Goal: Transaction & Acquisition: Purchase product/service

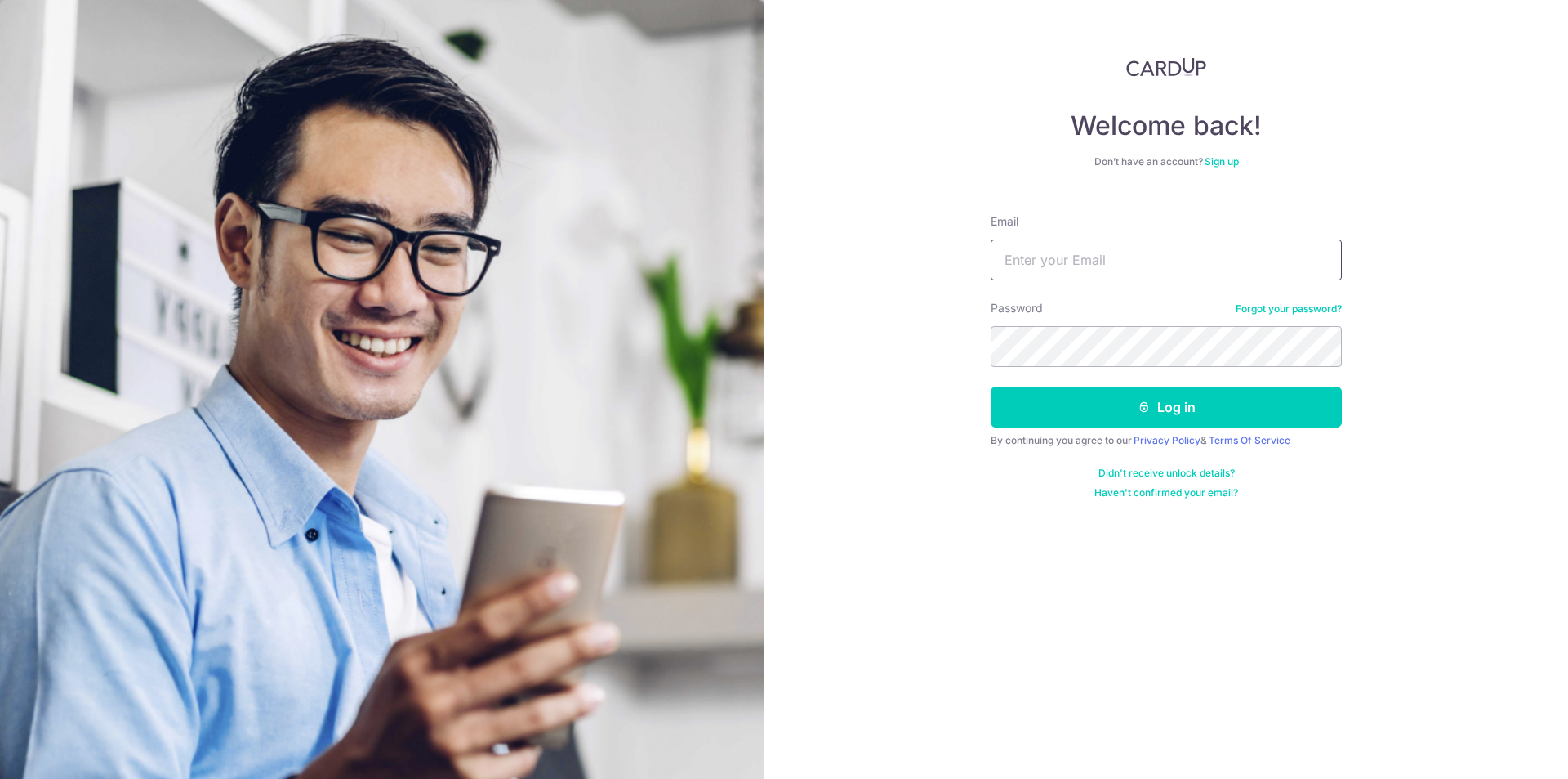
click at [1108, 248] on input "Email" at bounding box center [1166, 260] width 351 height 41
type input "weiqinlim@gmail.com"
click at [1130, 407] on button "Log in" at bounding box center [1166, 407] width 351 height 41
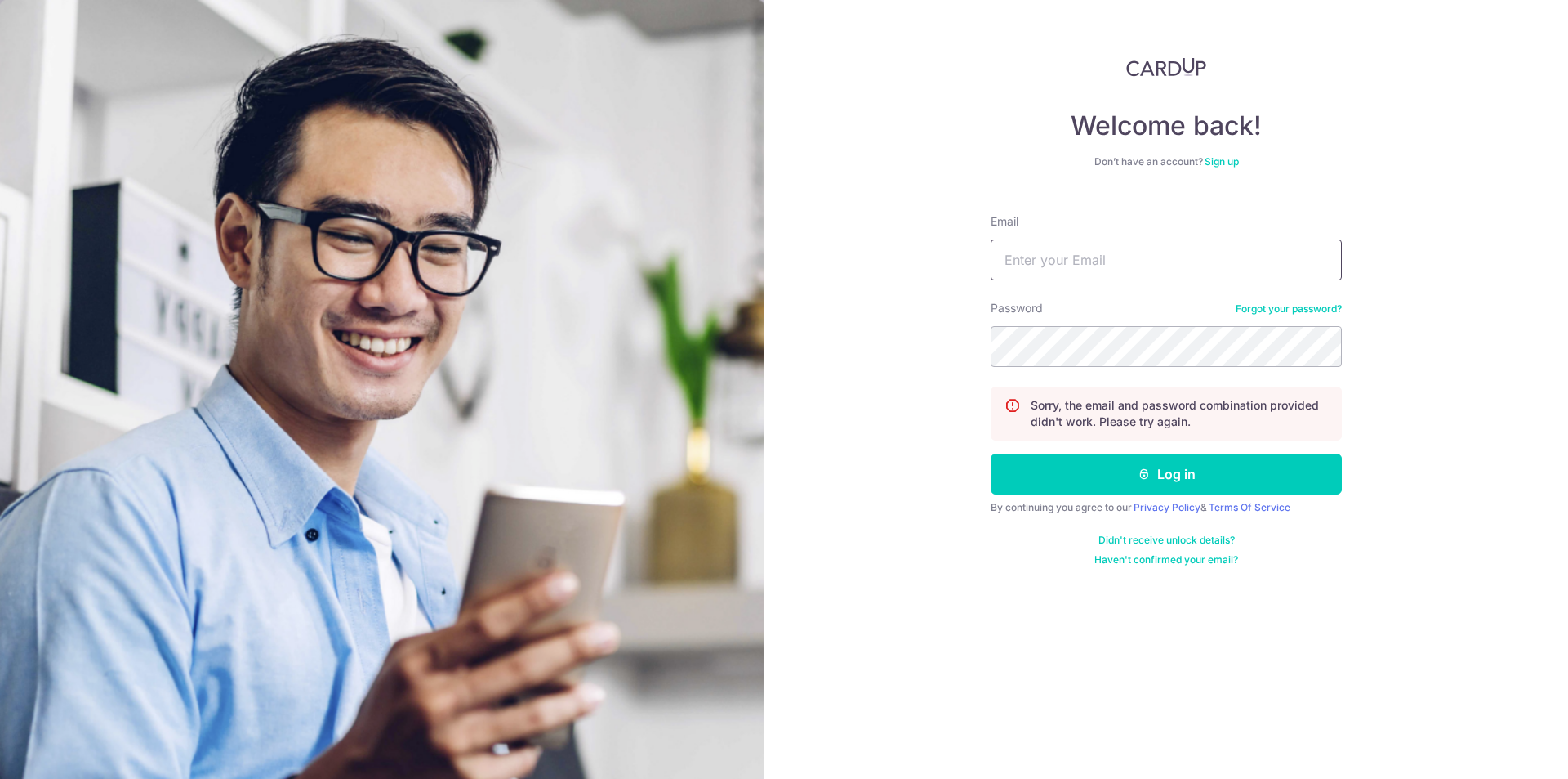
click at [1132, 274] on input "Email" at bounding box center [1166, 260] width 351 height 41
type input "weiqinlim@gmail.com"
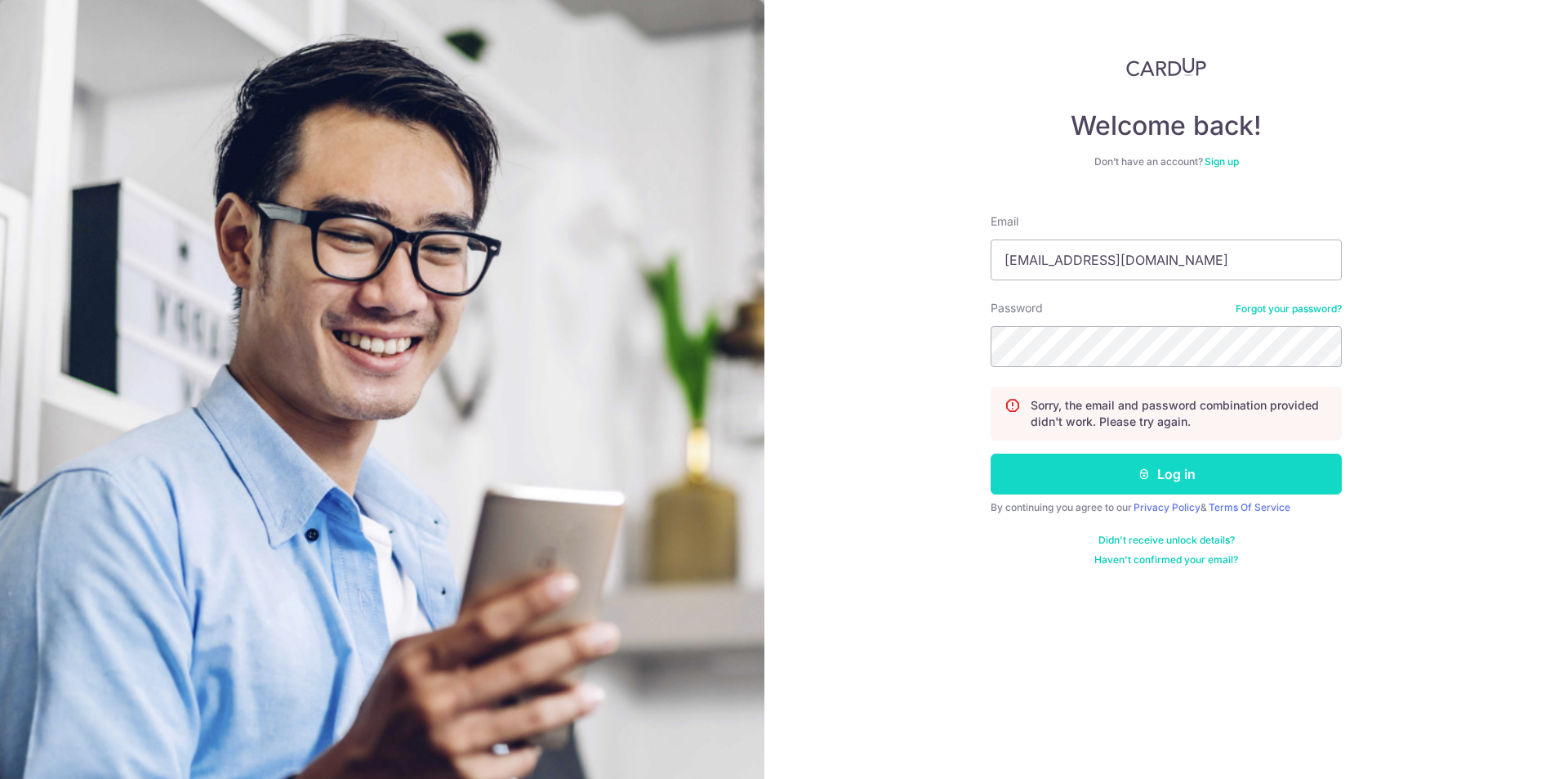
click at [1126, 468] on button "Log in" at bounding box center [1166, 474] width 351 height 41
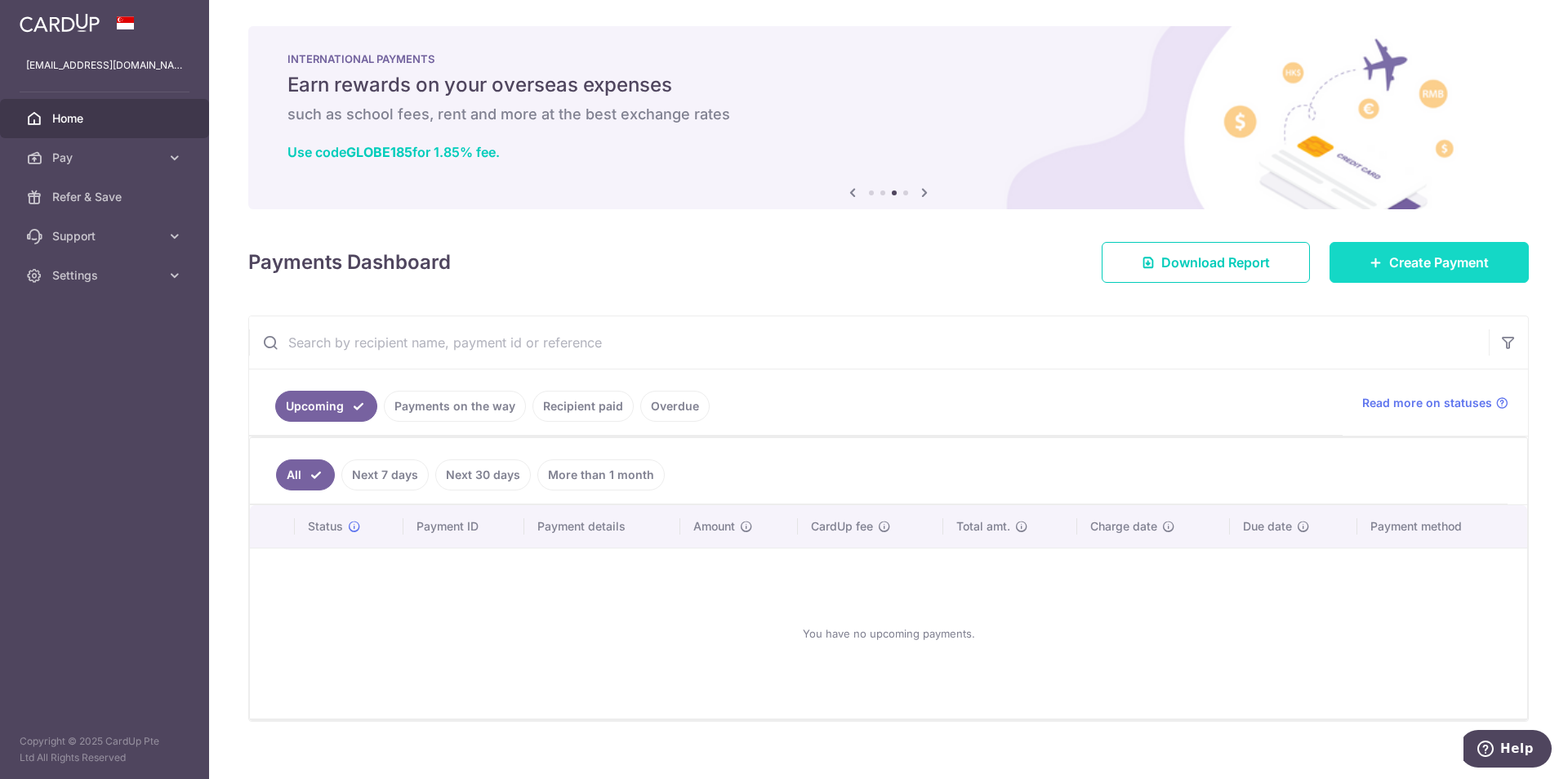
click at [1463, 246] on link "Create Payment" at bounding box center [1429, 262] width 200 height 41
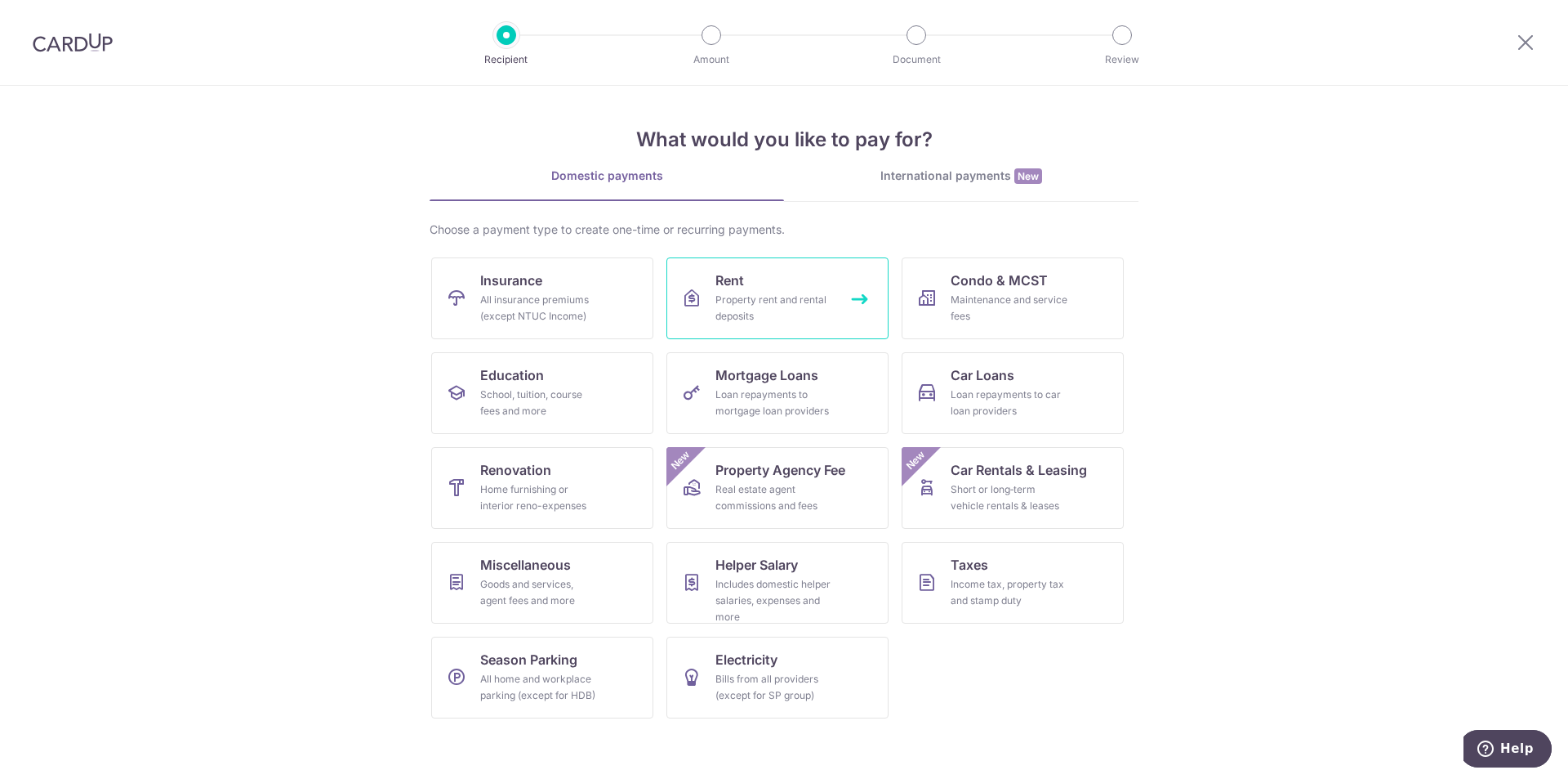
click at [745, 262] on link "Rent Property rent and rental deposits" at bounding box center [778, 298] width 222 height 82
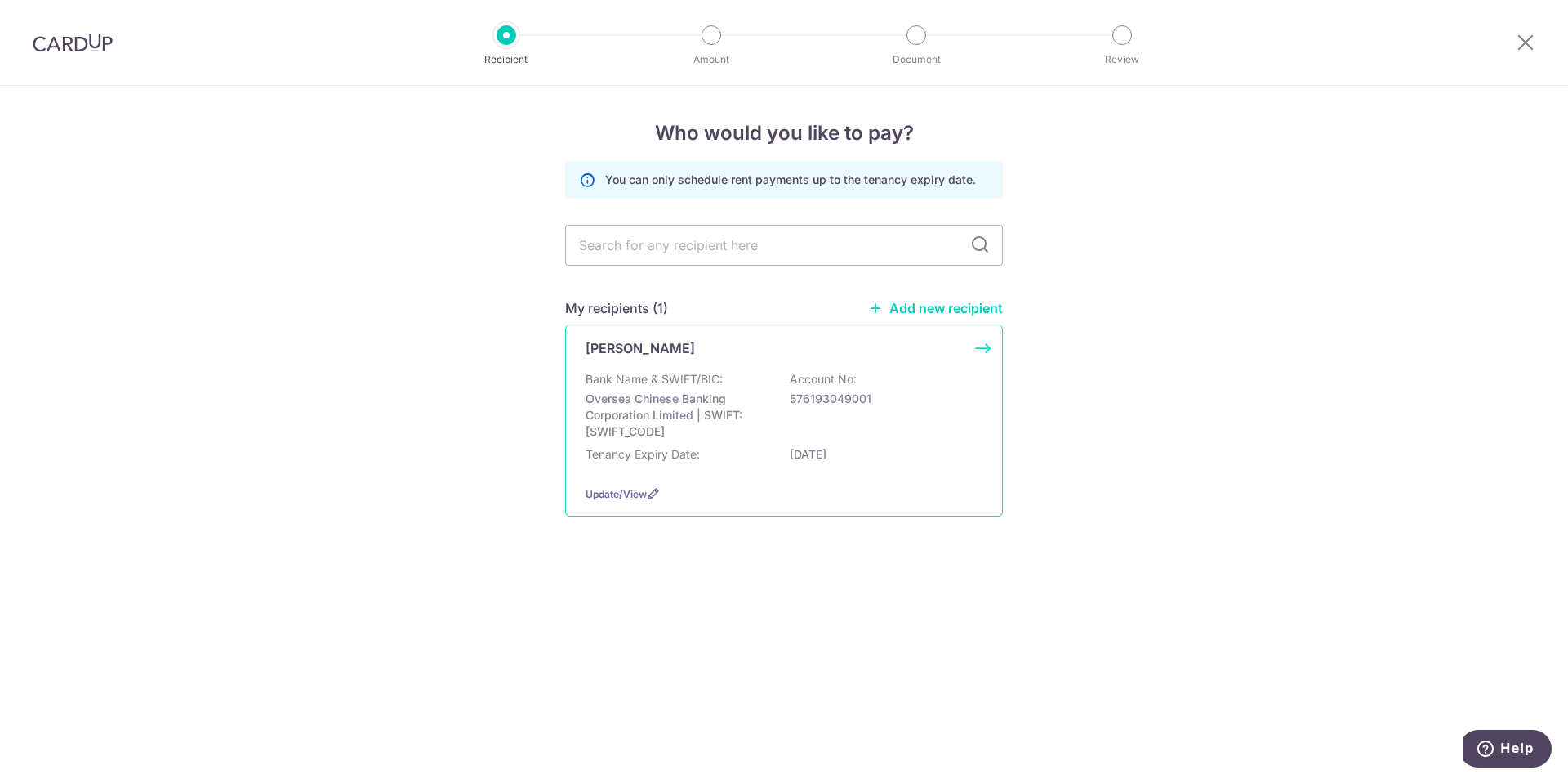
click at [716, 373] on p "Bank Name & SWIFT/BIC:" at bounding box center [654, 379] width 137 height 17
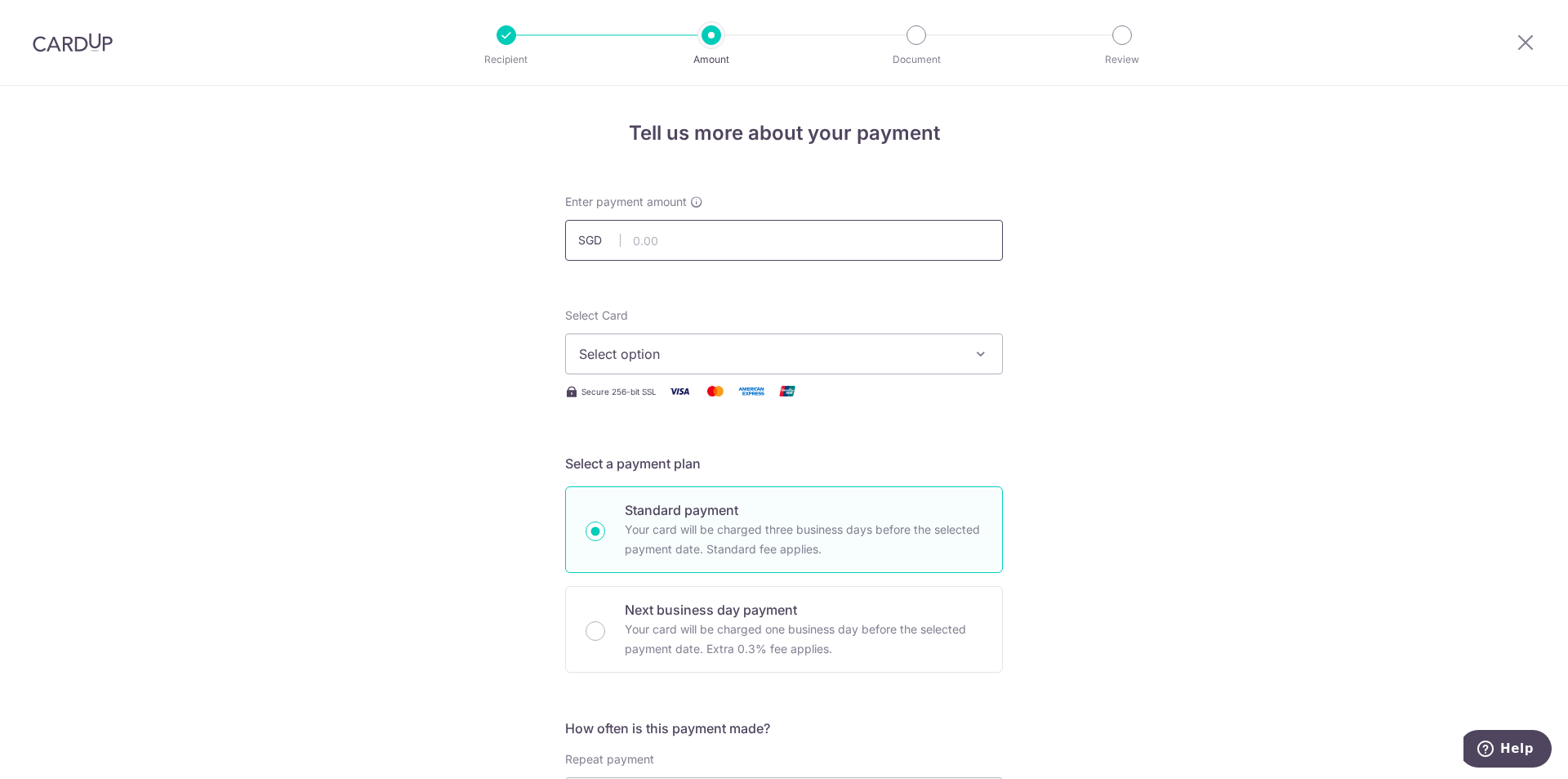
click at [730, 240] on input "text" at bounding box center [784, 241] width 438 height 41
type input "4,200.00"
click at [885, 357] on span "Select option" at bounding box center [769, 353] width 381 height 19
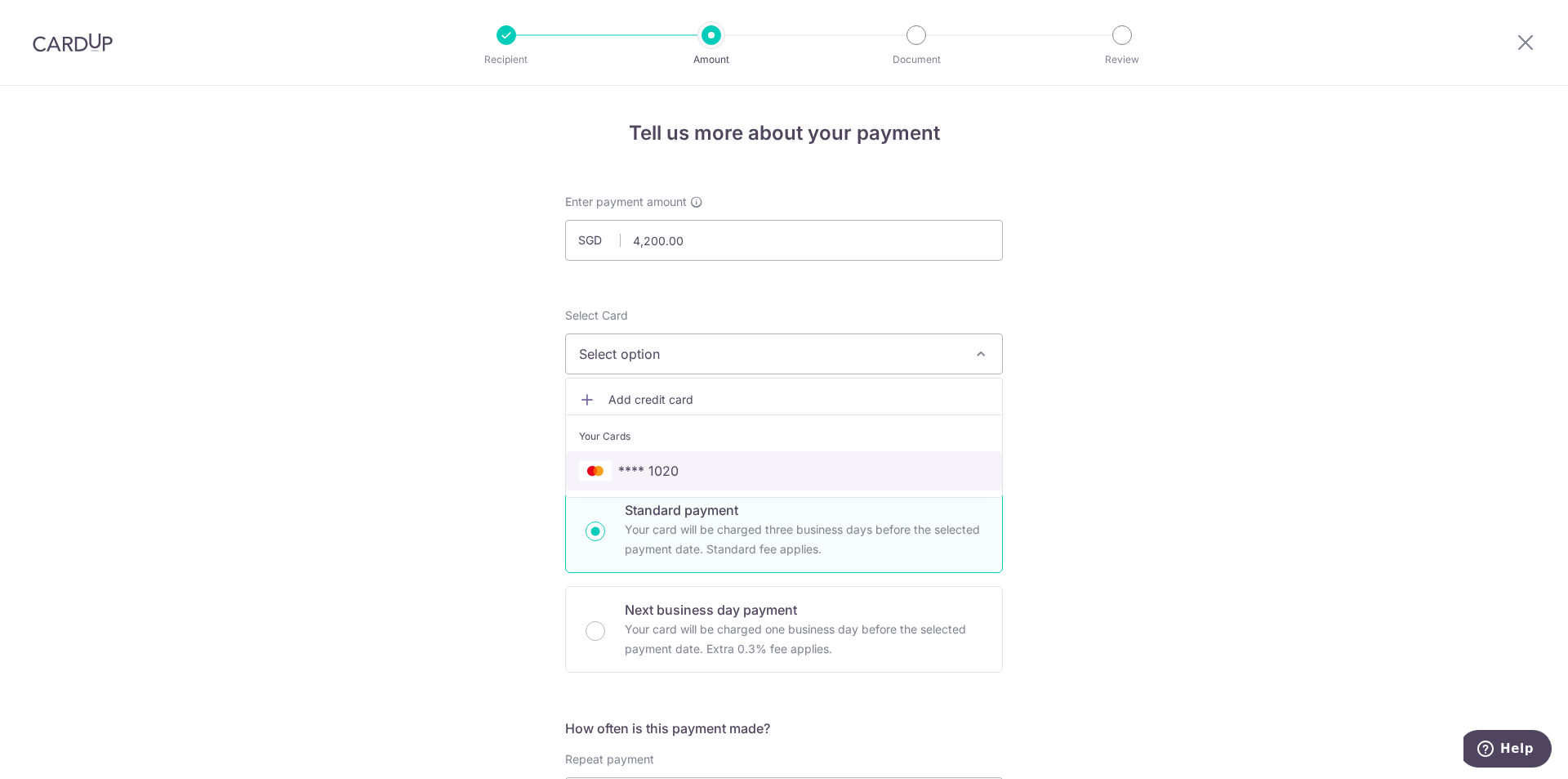
click at [833, 470] on span "**** 1020" at bounding box center [784, 470] width 410 height 19
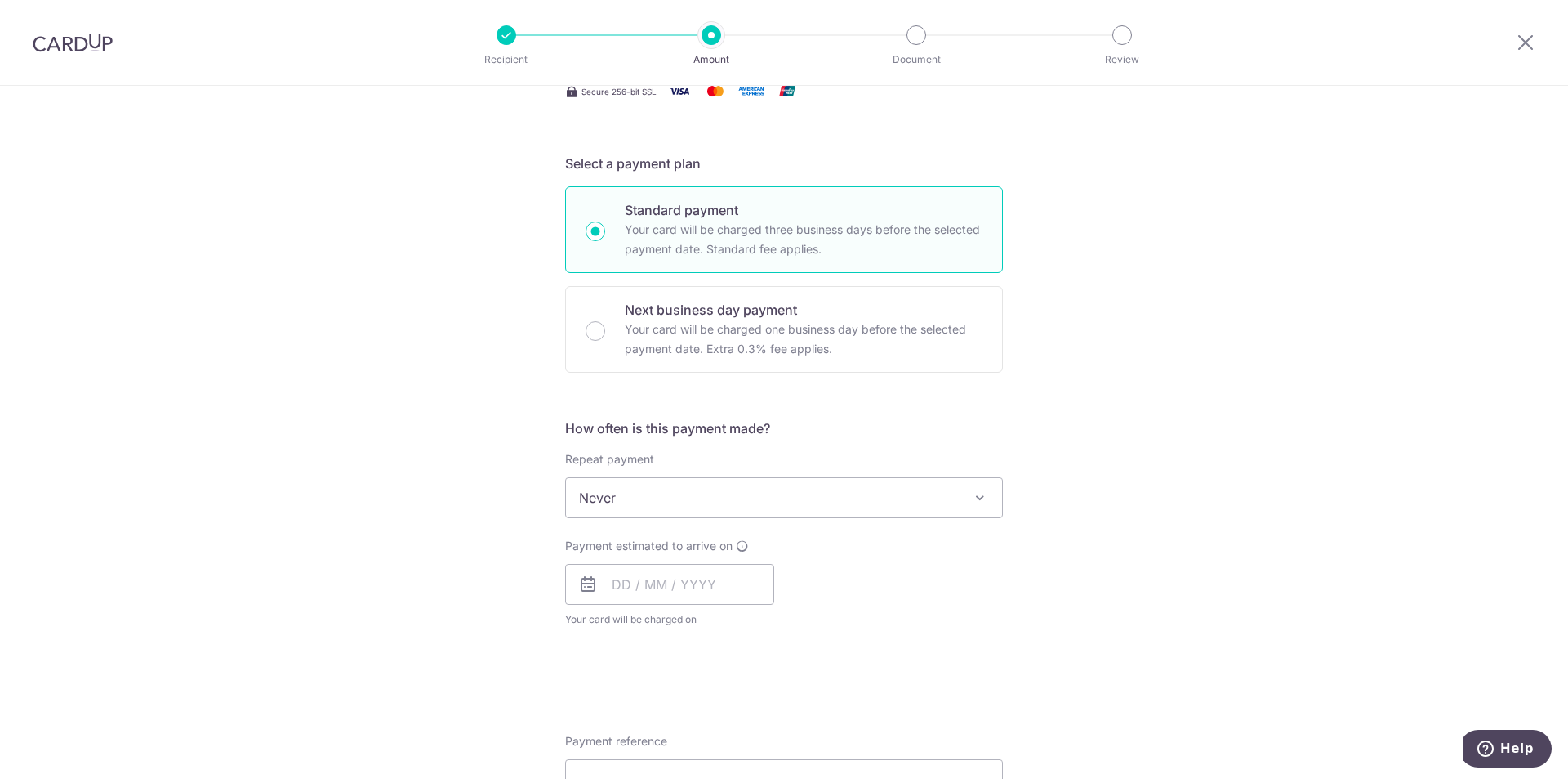
scroll to position [301, 0]
click at [628, 587] on input "text" at bounding box center [670, 583] width 209 height 41
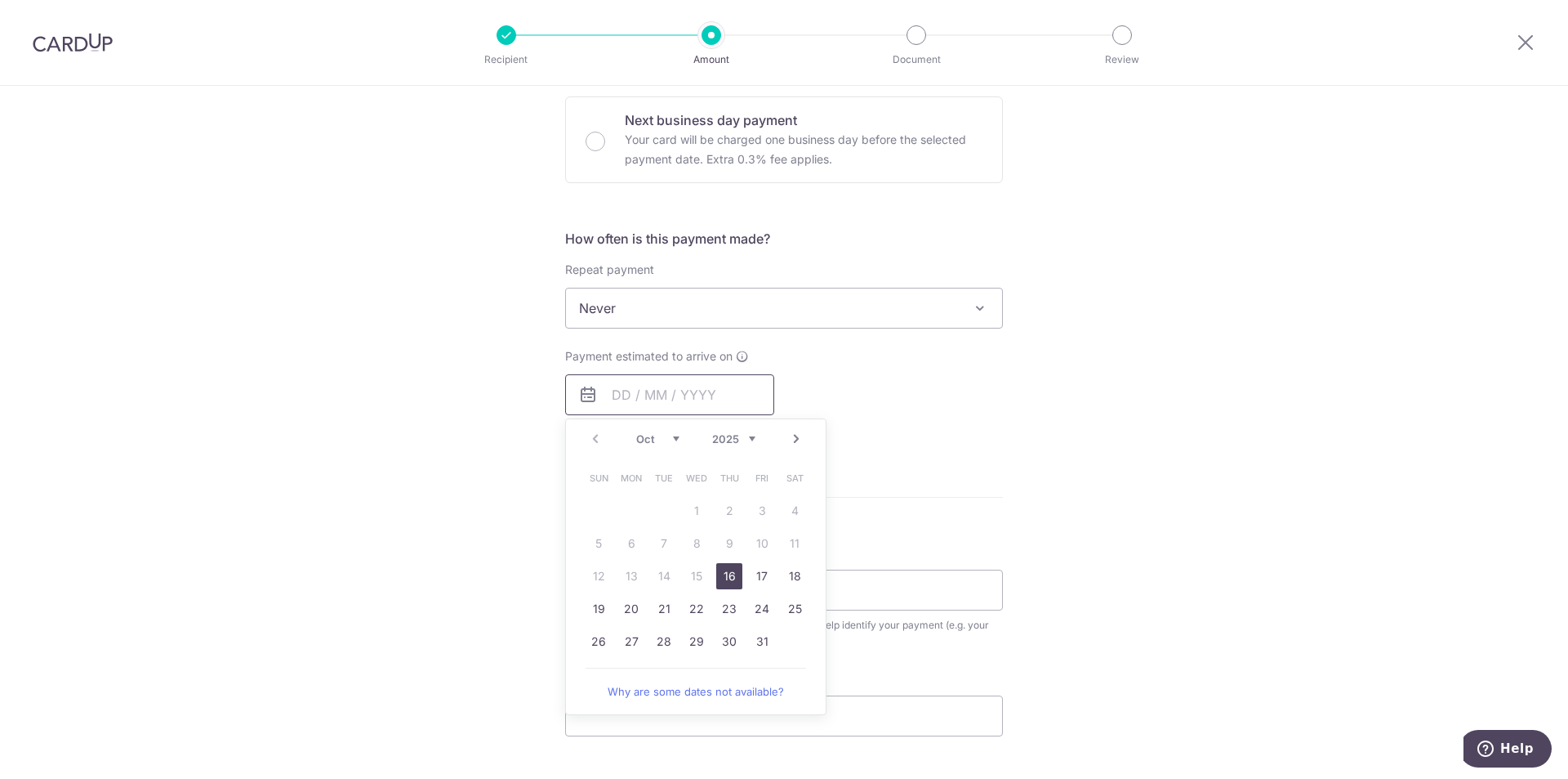
scroll to position [495, 0]
click at [796, 427] on link "Next" at bounding box center [796, 434] width 19 height 19
click at [749, 536] on link "7" at bounding box center [762, 538] width 26 height 26
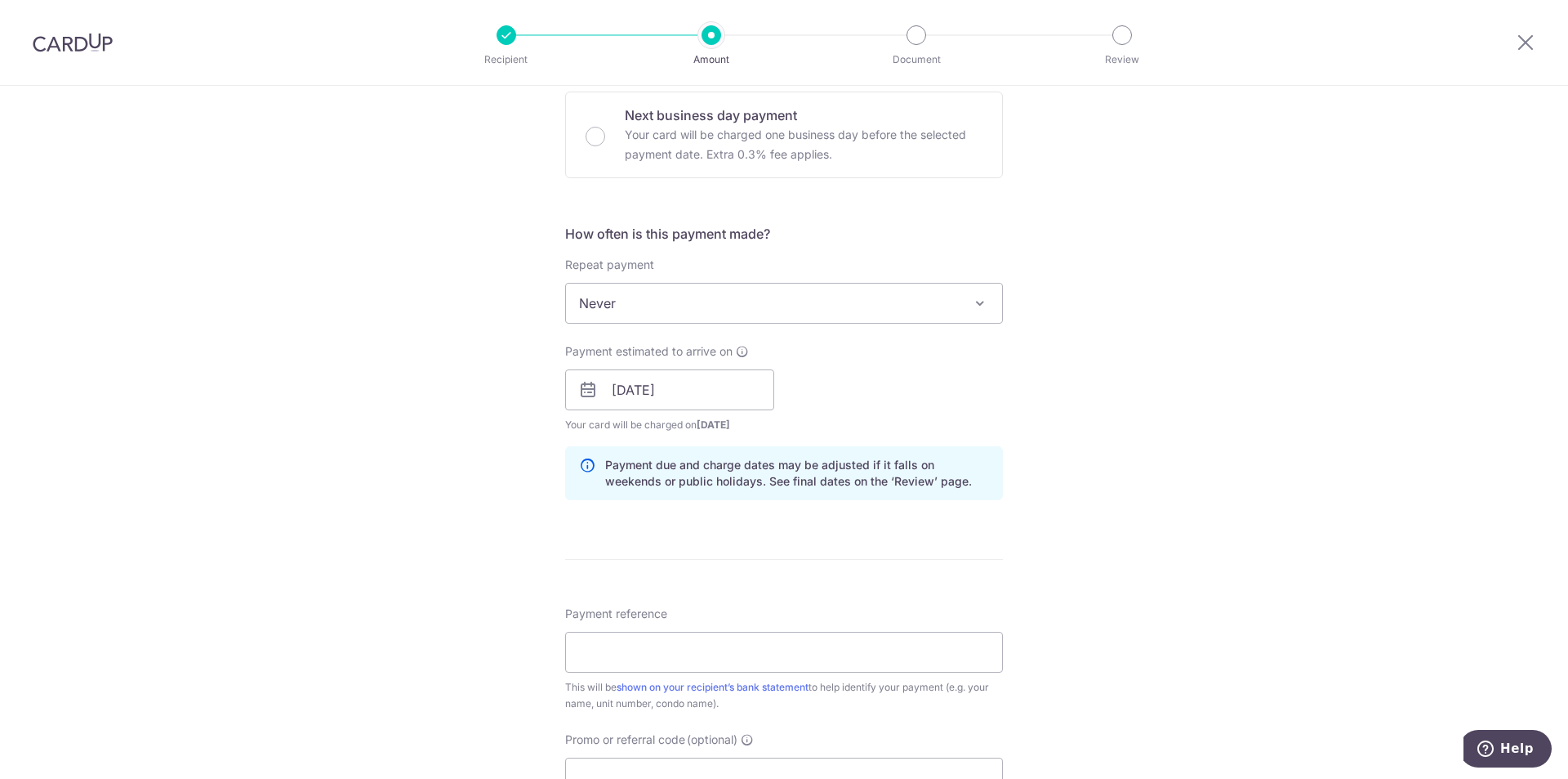
click at [1060, 463] on div "Tell us more about your payment Enter payment amount SGD 4,200.00 4200.00 Selec…" at bounding box center [784, 363] width 1568 height 1545
click at [734, 400] on input "07/11/2025" at bounding box center [670, 390] width 209 height 41
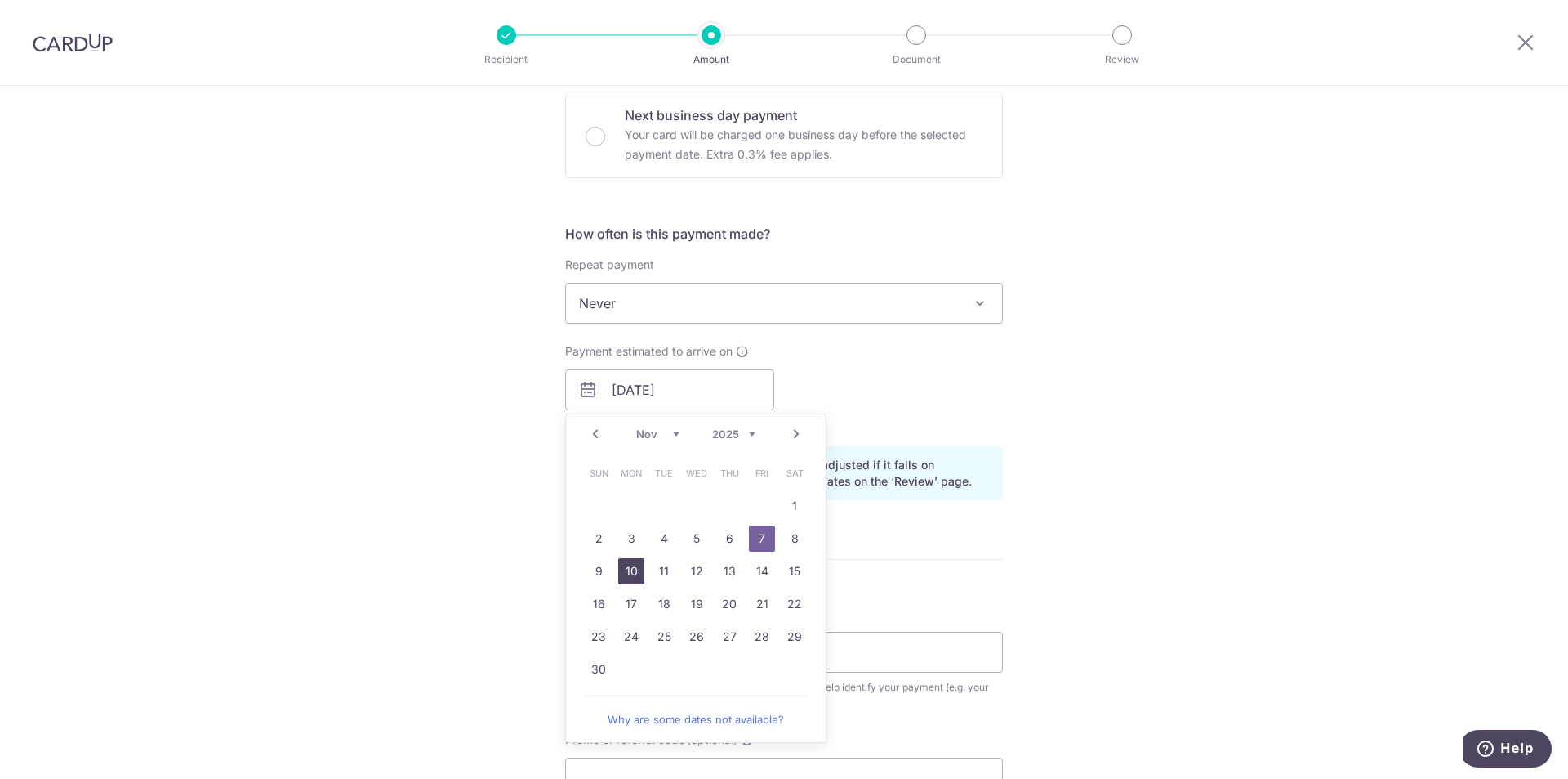
click at [630, 567] on link "10" at bounding box center [631, 571] width 26 height 26
click at [725, 394] on input "10/11/2025" at bounding box center [670, 390] width 209 height 41
click at [760, 532] on link "7" at bounding box center [762, 538] width 26 height 26
type input "07/11/2025"
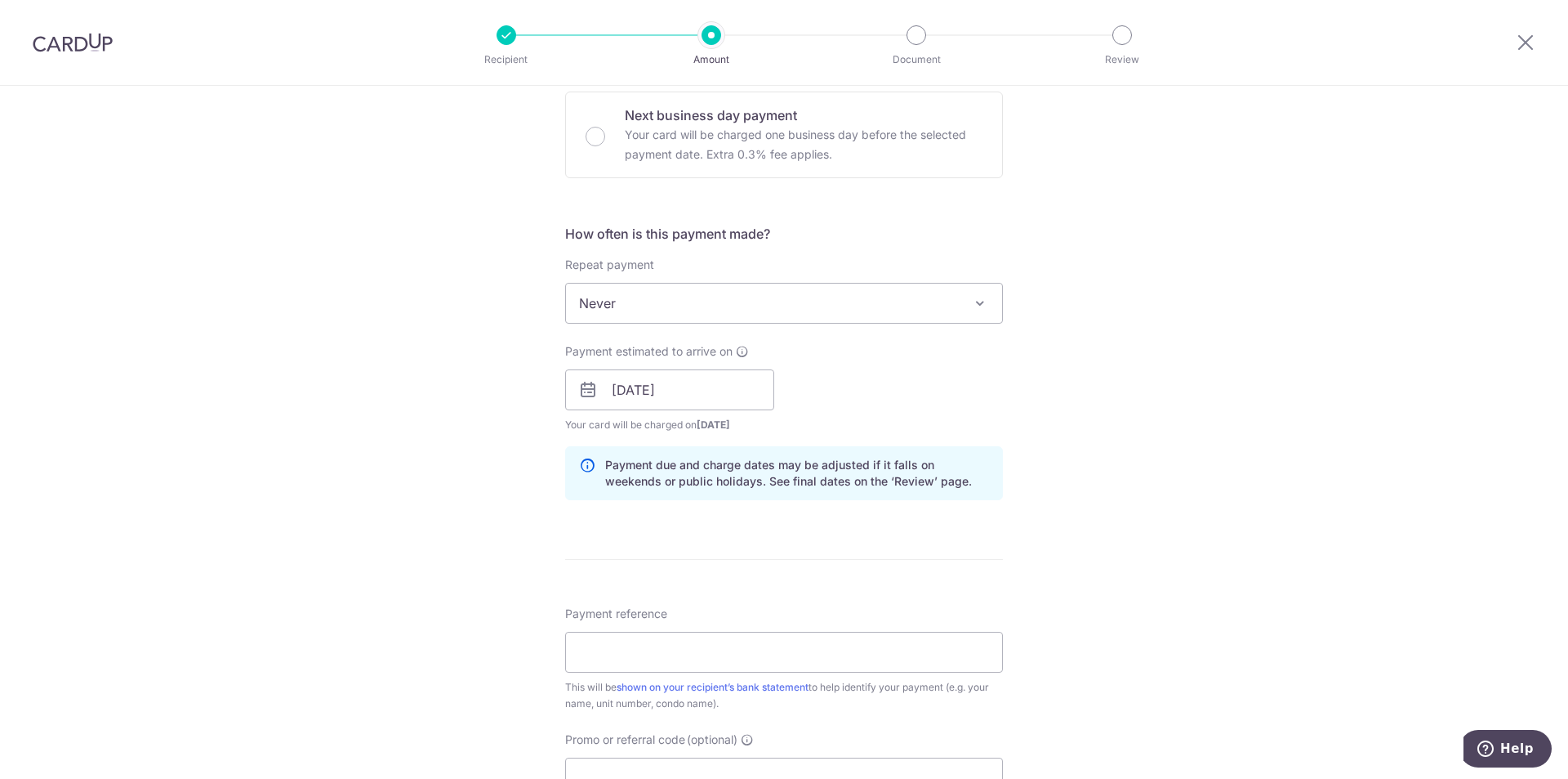
click at [933, 381] on div "Payment estimated to arrive on 07/11/2025 Prev Next Jan Feb Mar Apr May Jun Jul…" at bounding box center [784, 389] width 457 height 90
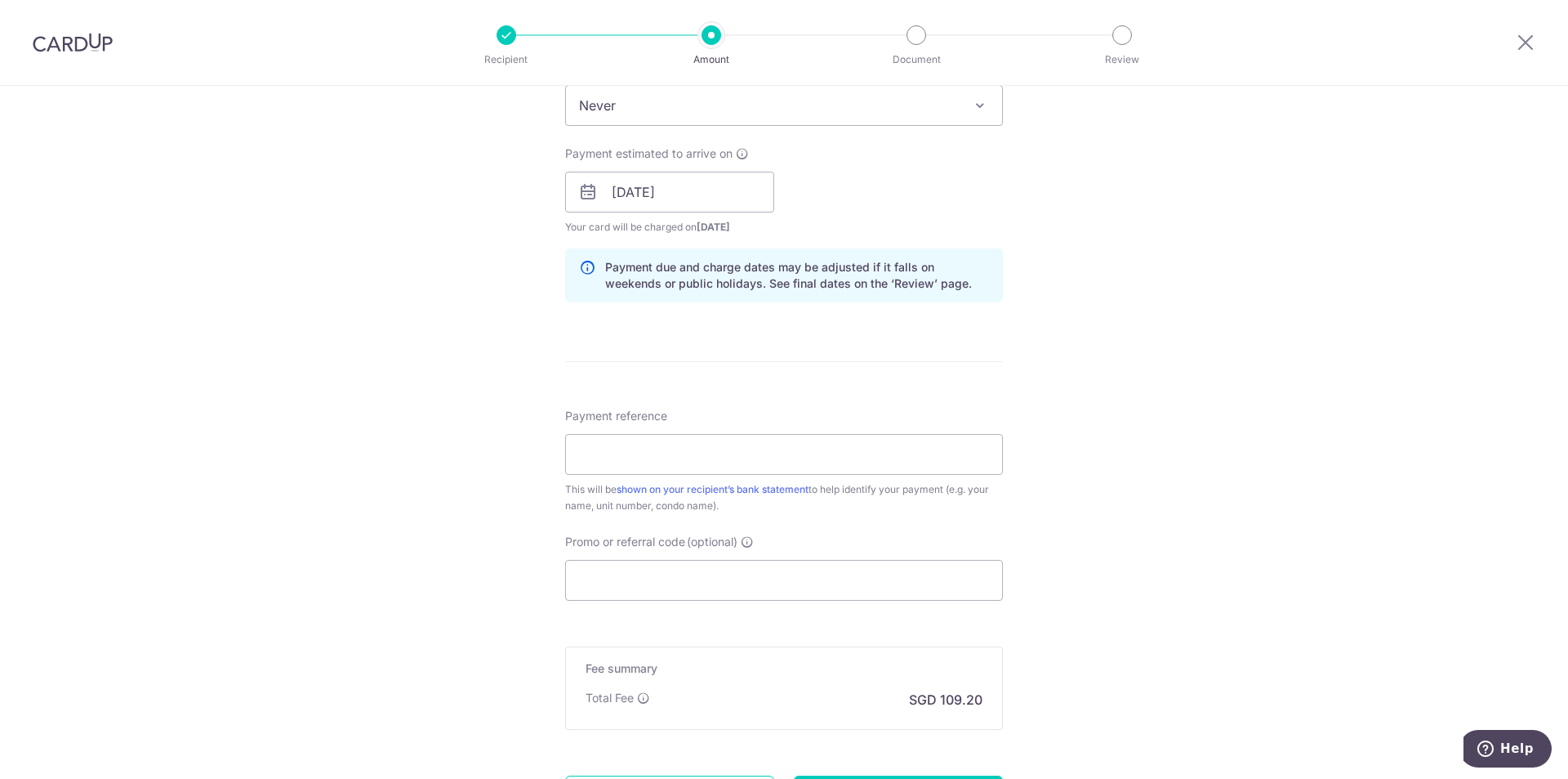
scroll to position [693, 0]
click at [930, 463] on input "Payment reference" at bounding box center [784, 454] width 438 height 41
type input "Lim Wei Qin"
click at [827, 568] on input "Promo or referral code (optional)" at bounding box center [784, 579] width 438 height 41
paste input "SAVERENT179"
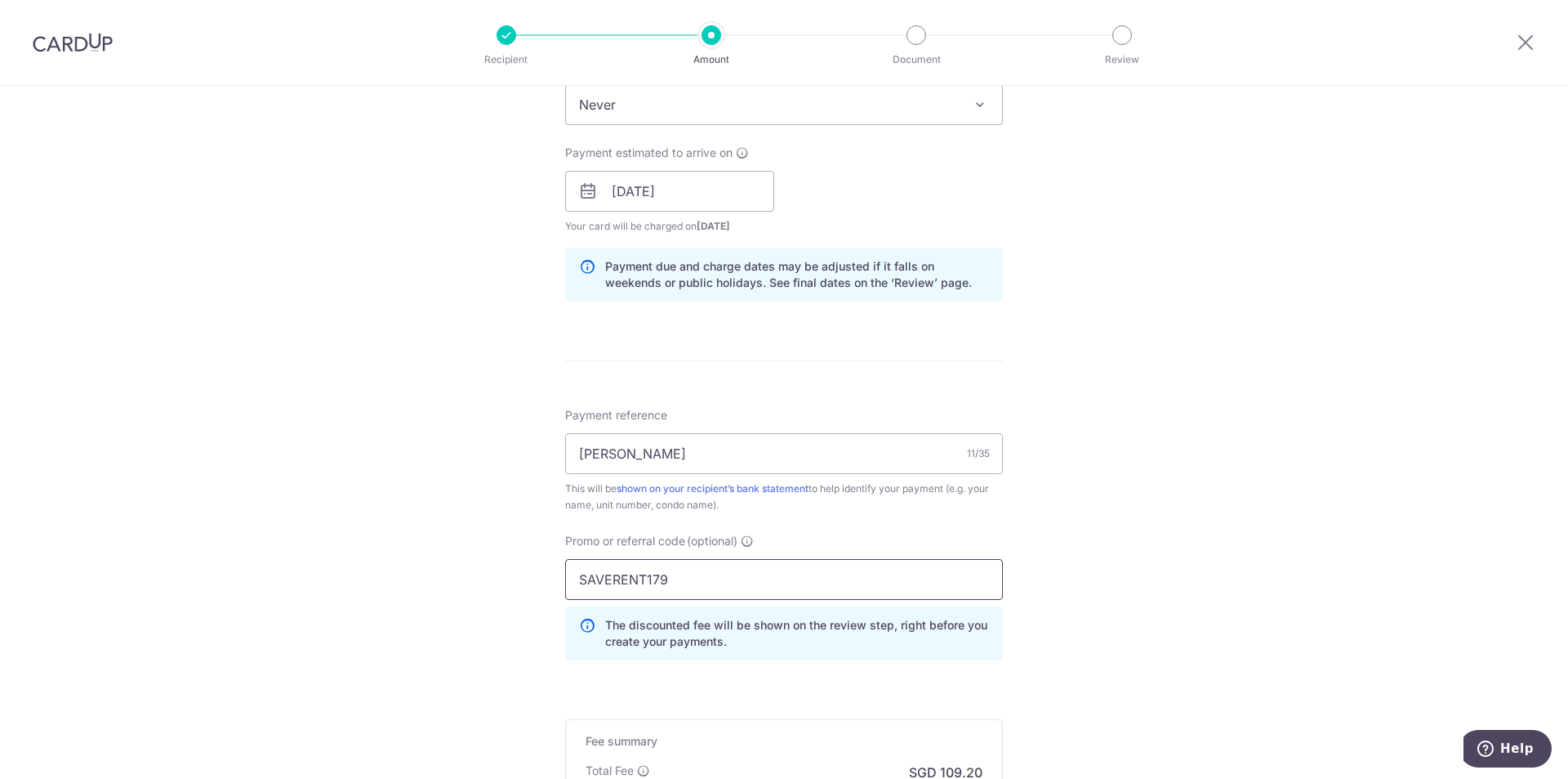
type input "SAVERENT179"
click at [1117, 573] on div "Tell us more about your payment Enter payment amount SGD 4,200.00 4200.00 Selec…" at bounding box center [784, 202] width 1568 height 1619
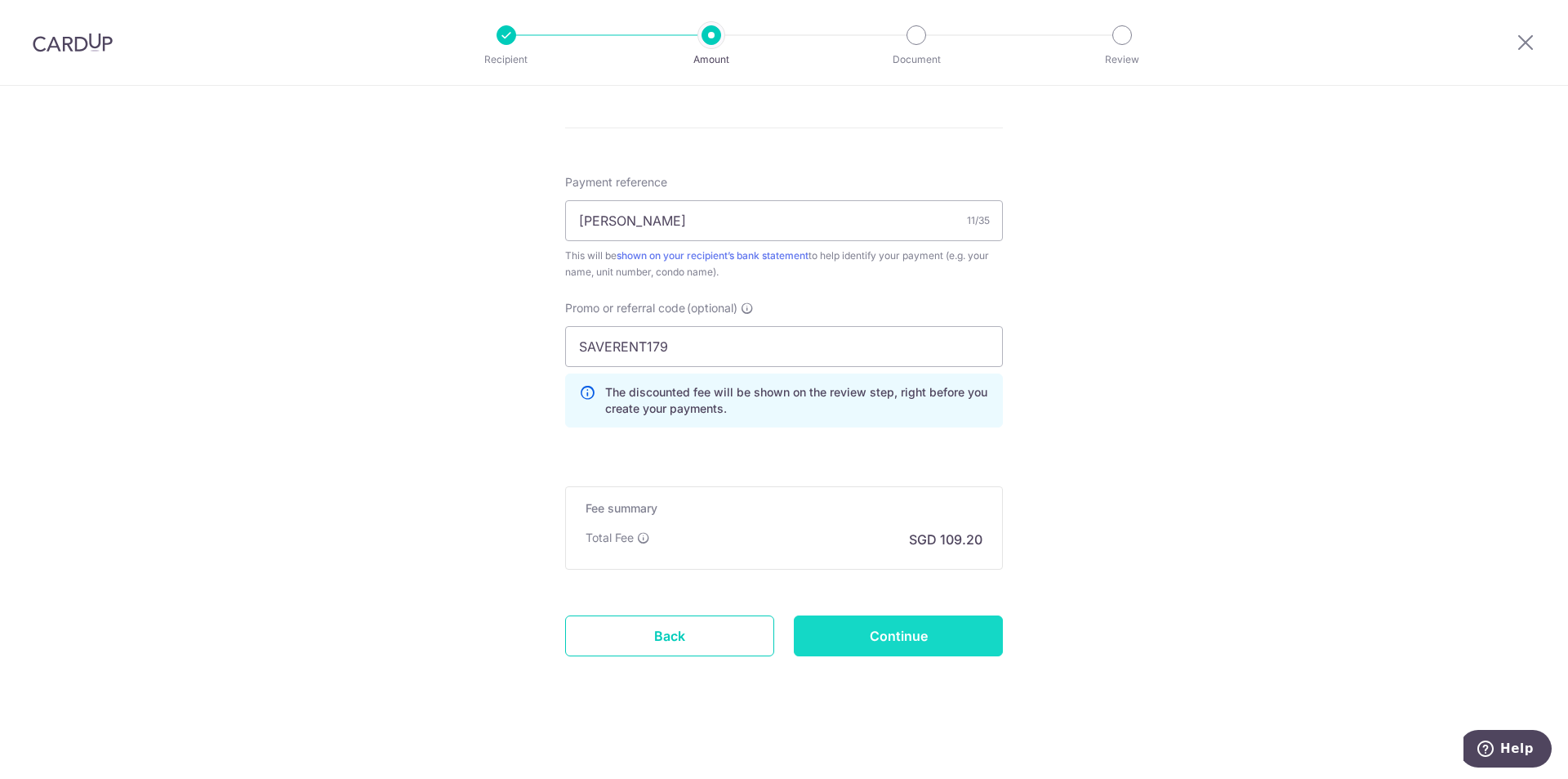
click at [921, 640] on input "Continue" at bounding box center [898, 636] width 209 height 41
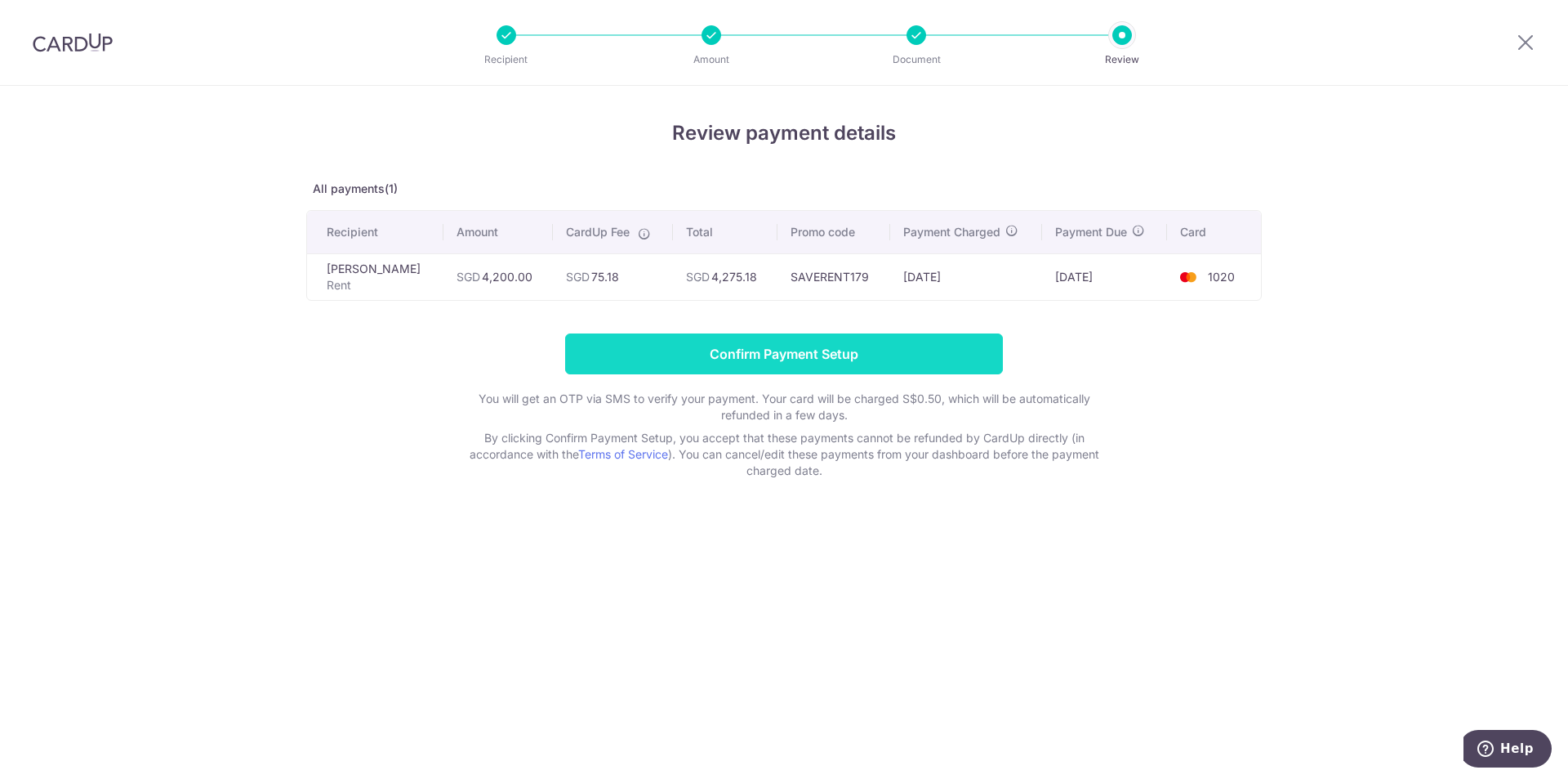
click at [903, 339] on input "Confirm Payment Setup" at bounding box center [784, 353] width 438 height 41
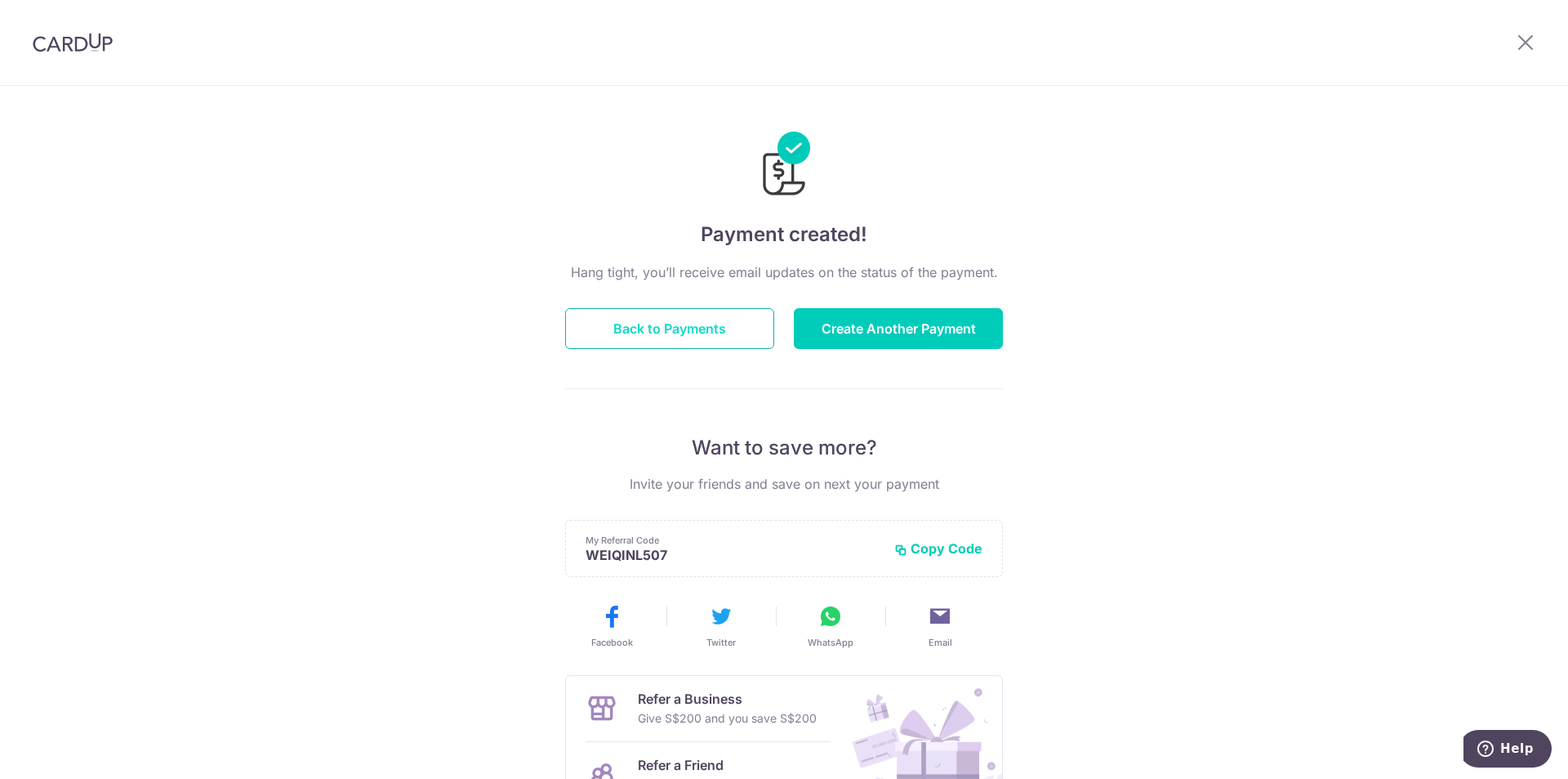
click at [678, 339] on button "Back to Payments" at bounding box center [670, 328] width 209 height 41
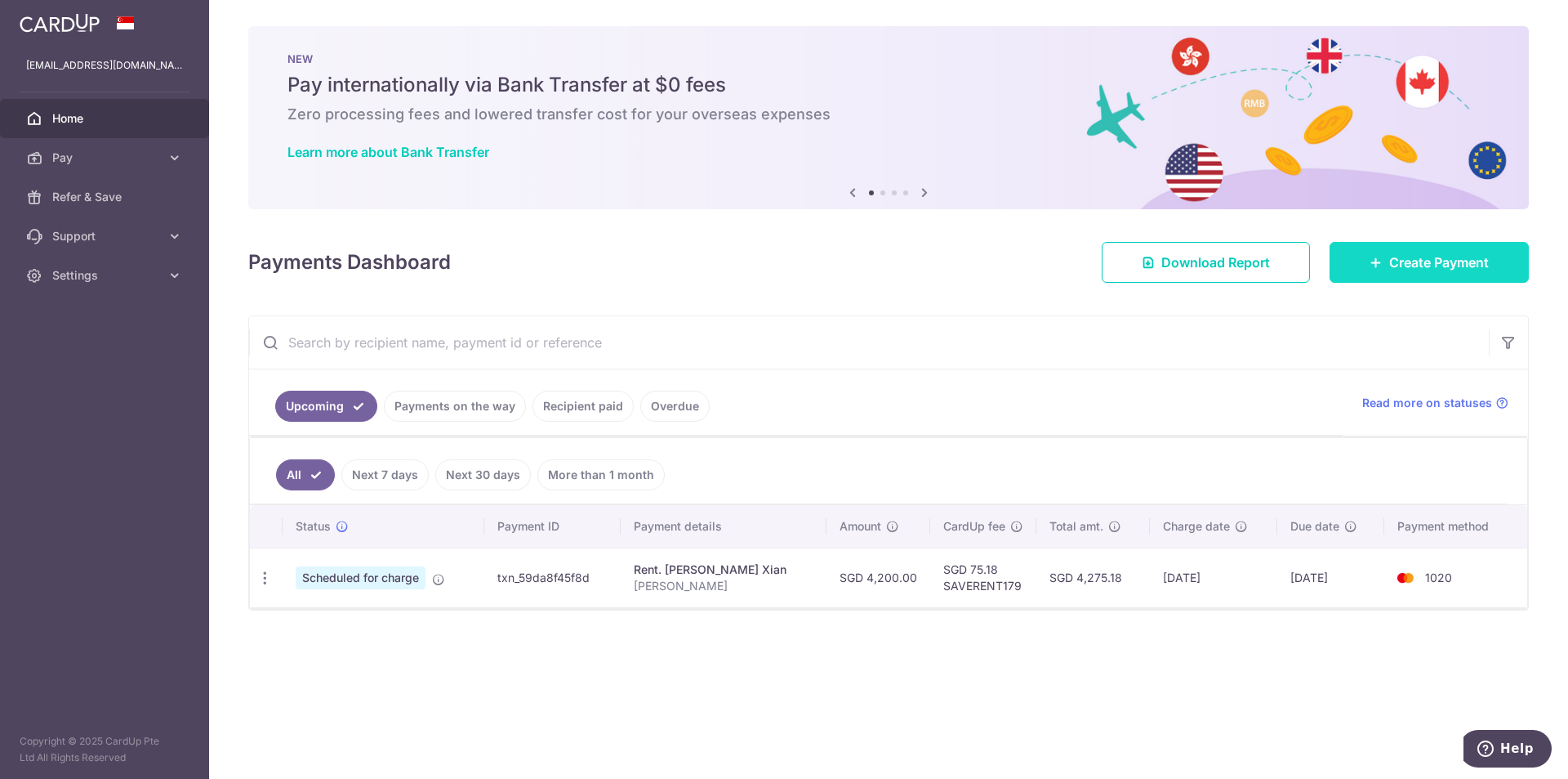
click at [1426, 257] on span "Create Payment" at bounding box center [1440, 262] width 99 height 19
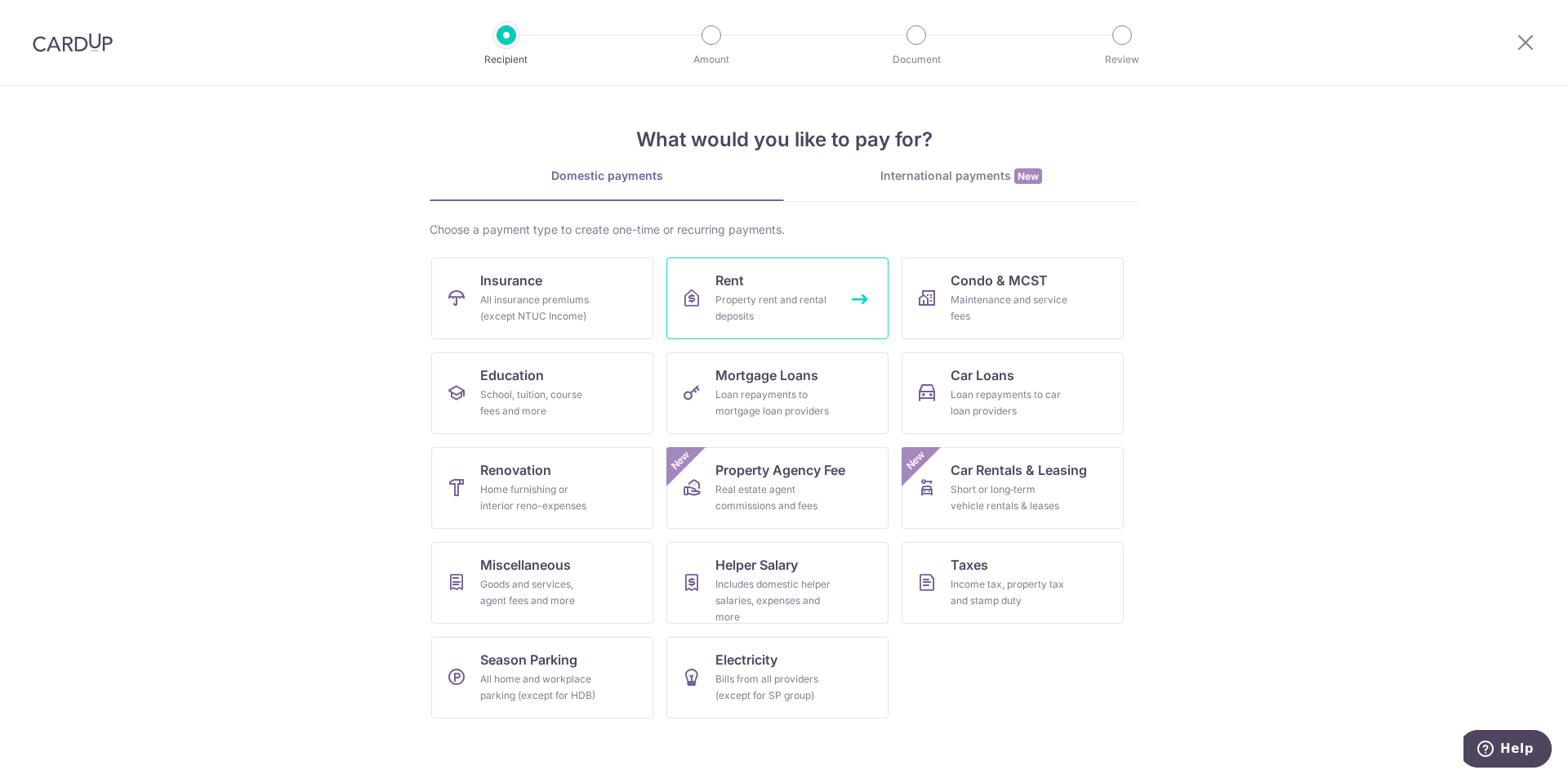
click at [807, 285] on link "Rent Property rent and rental deposits" at bounding box center [778, 298] width 222 height 82
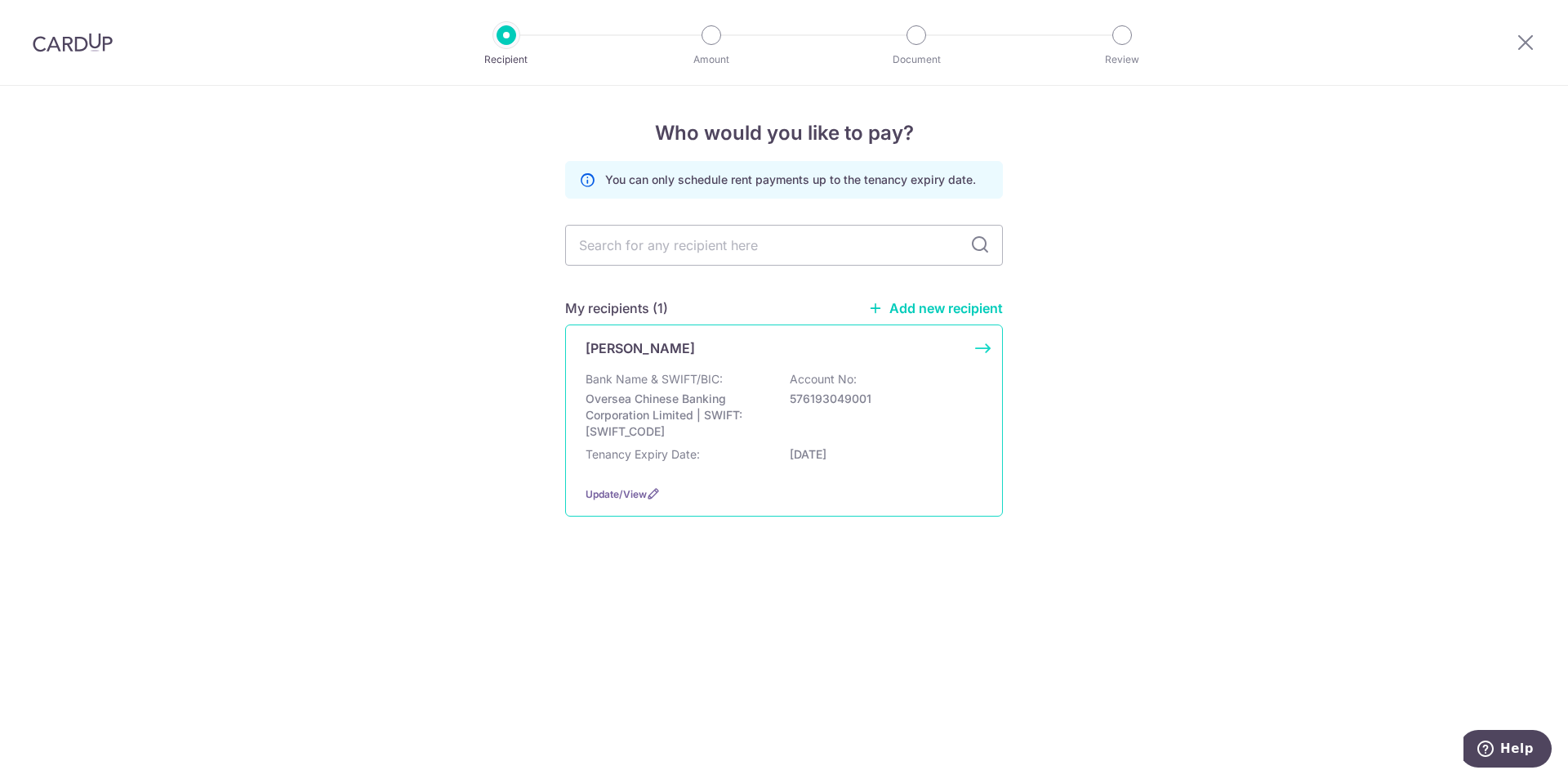
click at [751, 371] on div "Bank Name & SWIFT/BIC: Oversea Chinese Banking Corporation Limited | SWIFT: [SW…" at bounding box center [784, 405] width 397 height 69
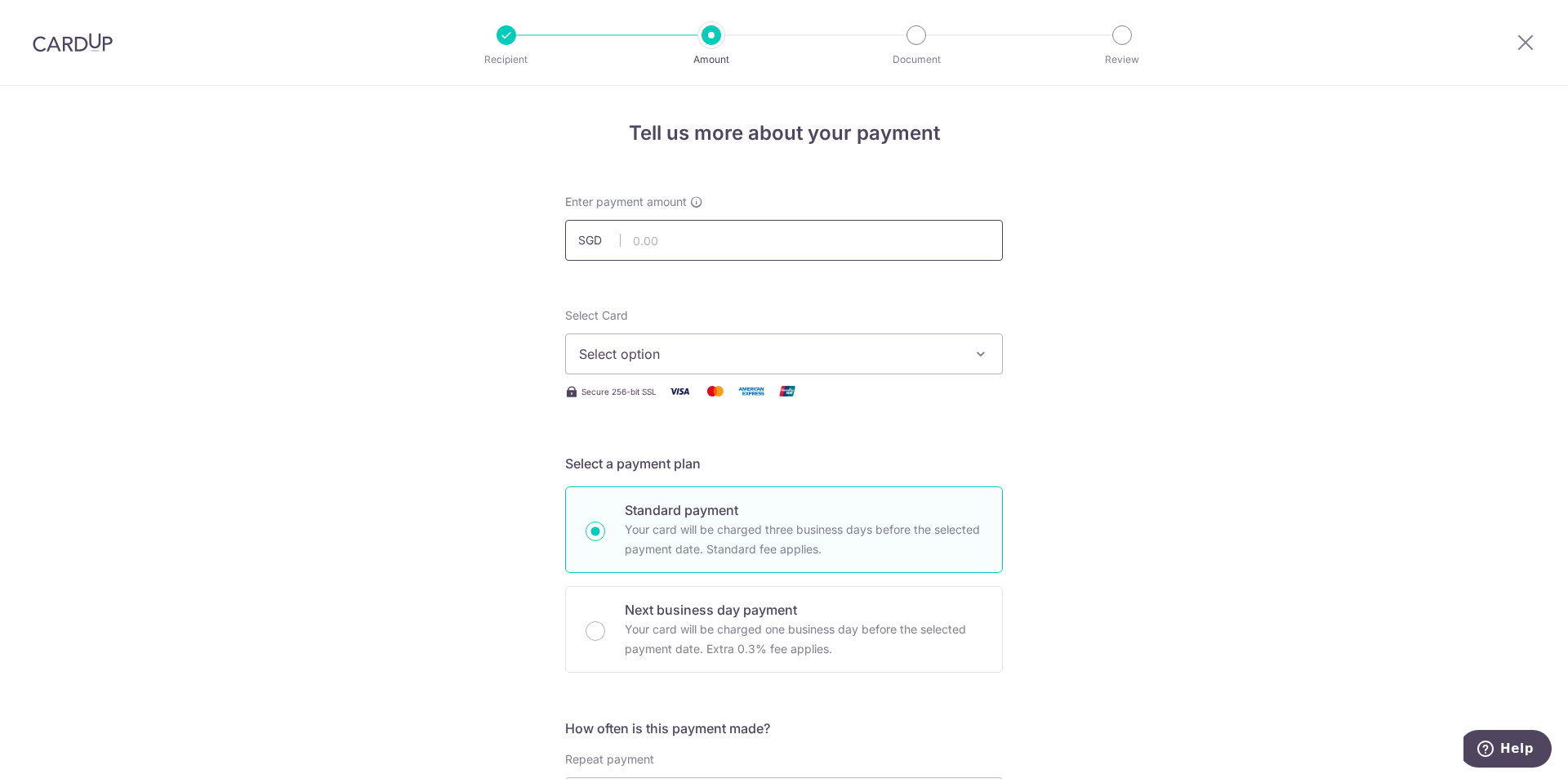
click at [757, 252] on input "text" at bounding box center [784, 241] width 438 height 41
type input "4,200.00"
click at [789, 343] on button "Select option" at bounding box center [784, 353] width 438 height 41
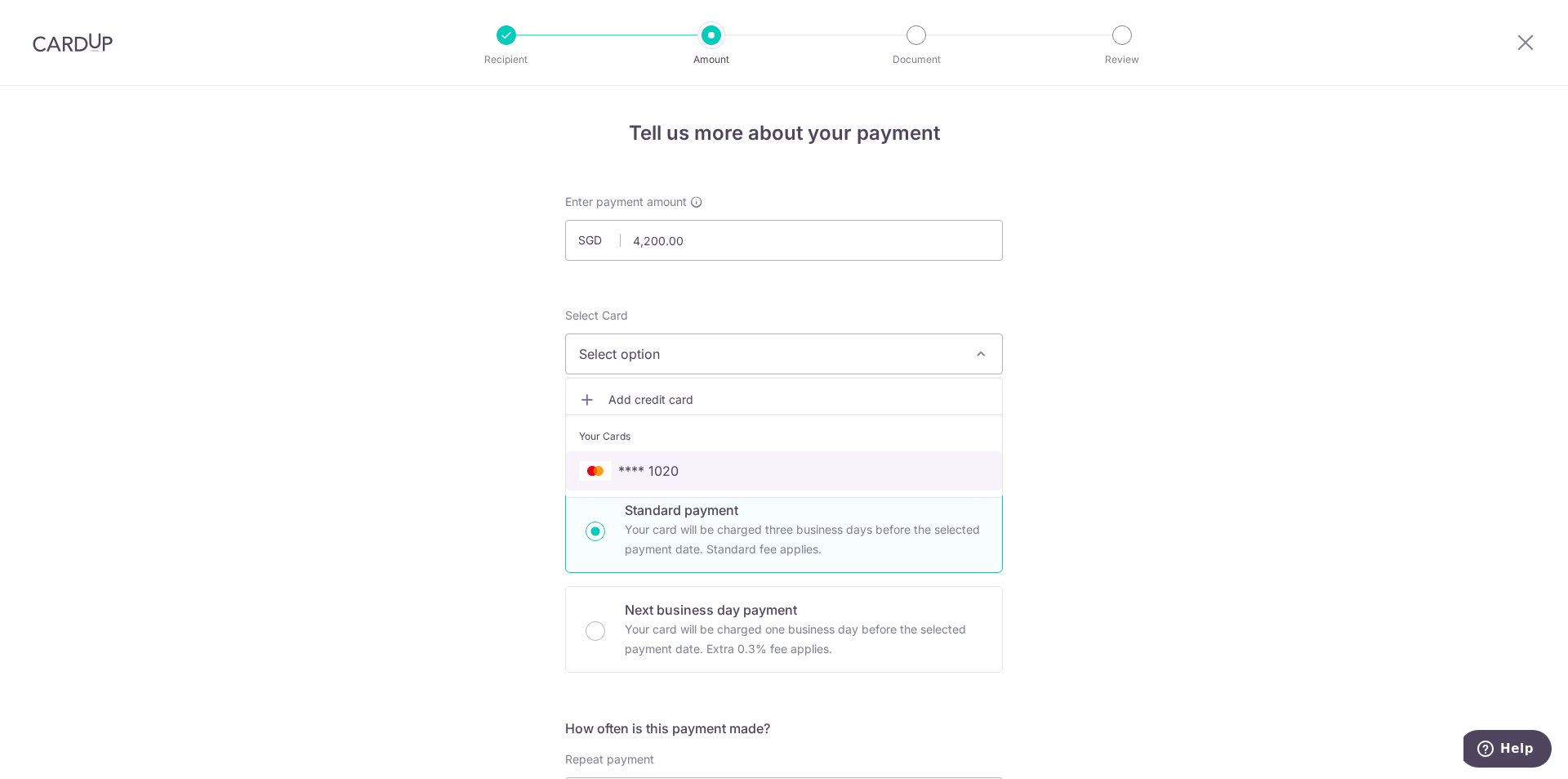
click at [753, 471] on span "**** 1020" at bounding box center [784, 470] width 410 height 19
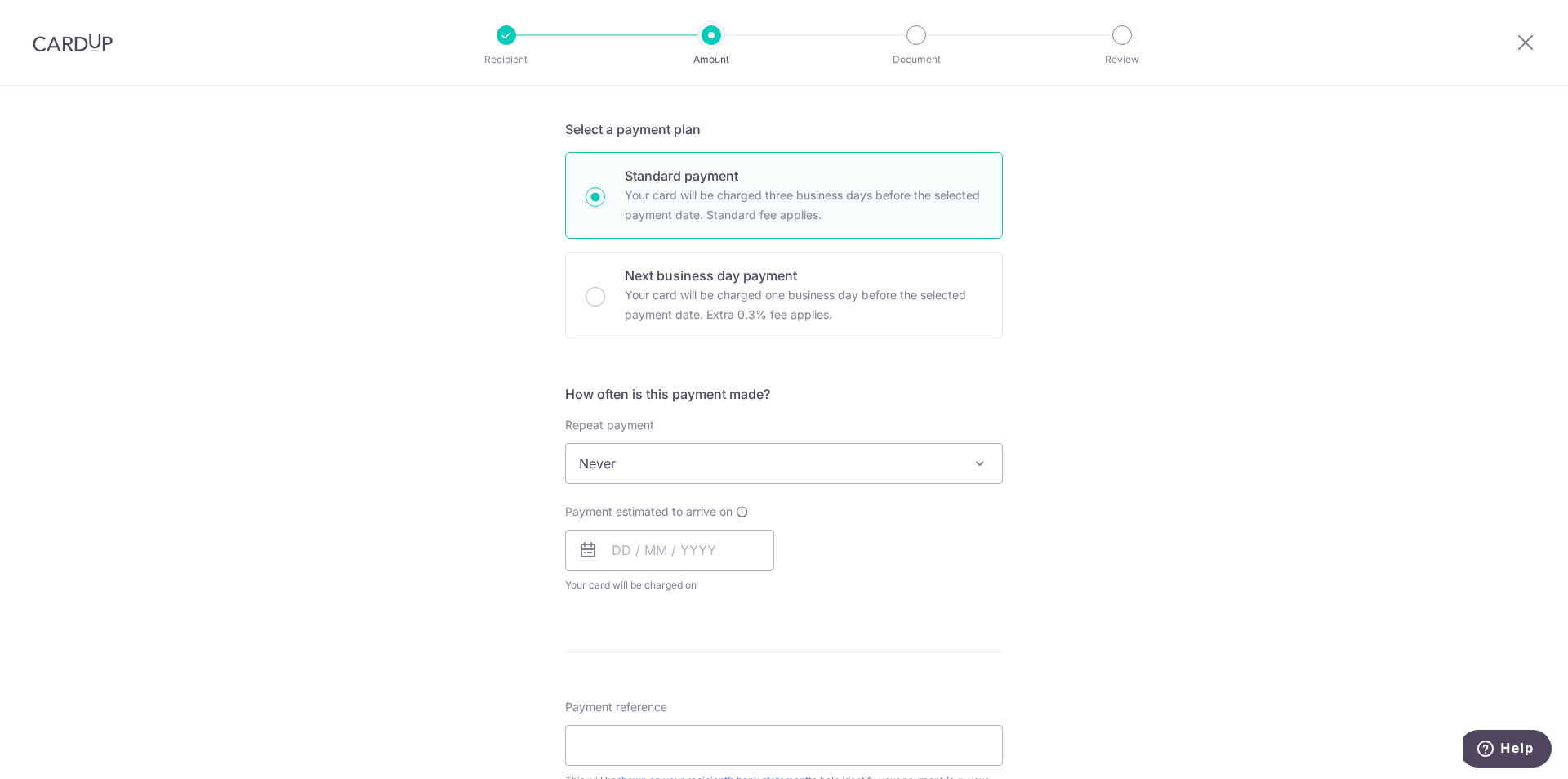
scroll to position [335, 0]
click at [635, 553] on input "text" at bounding box center [670, 549] width 209 height 41
click at [792, 591] on link "Next" at bounding box center [796, 593] width 19 height 19
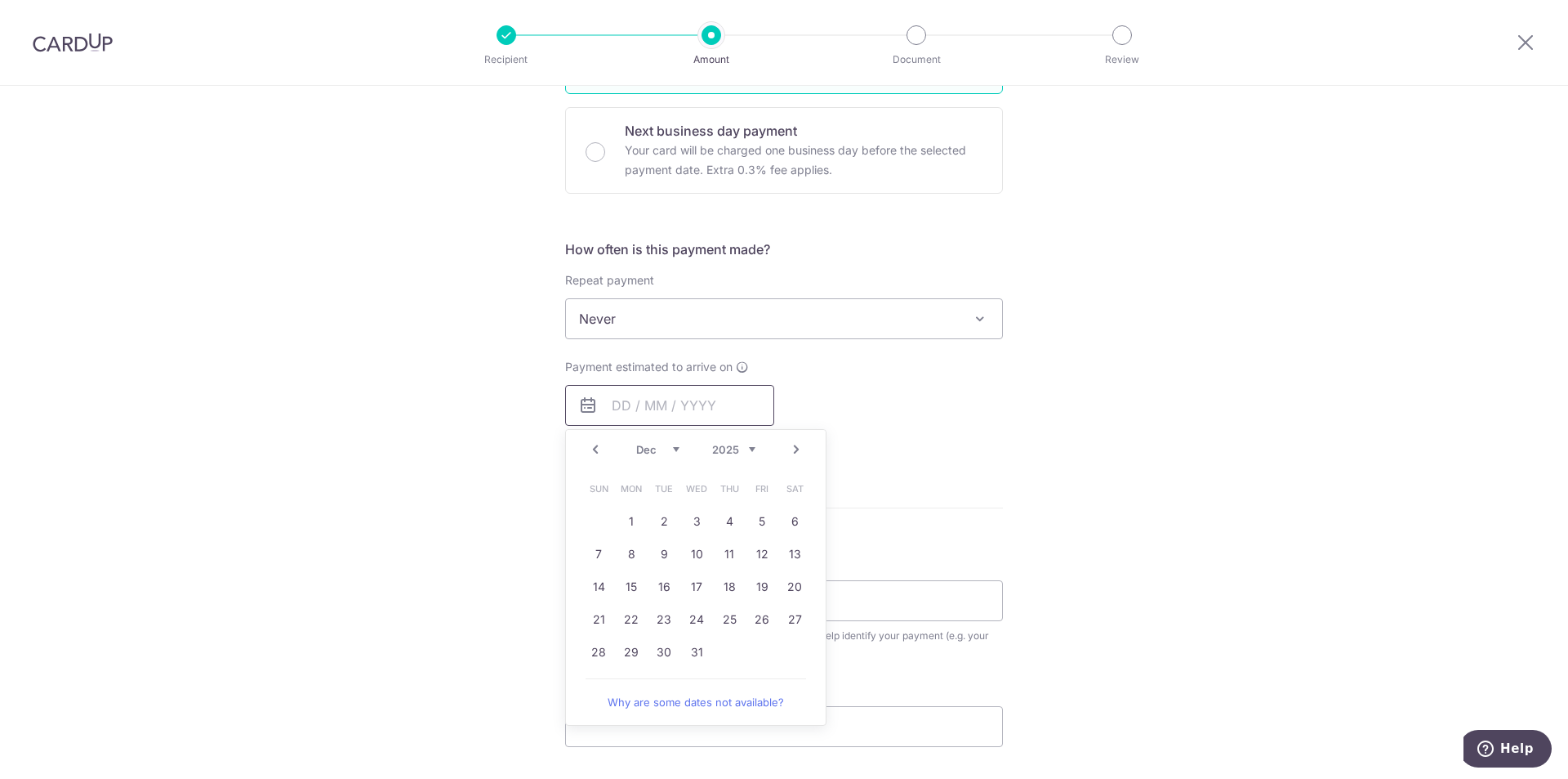
scroll to position [481, 0]
click at [657, 553] on link "9" at bounding box center [664, 552] width 26 height 26
type input "[DATE]"
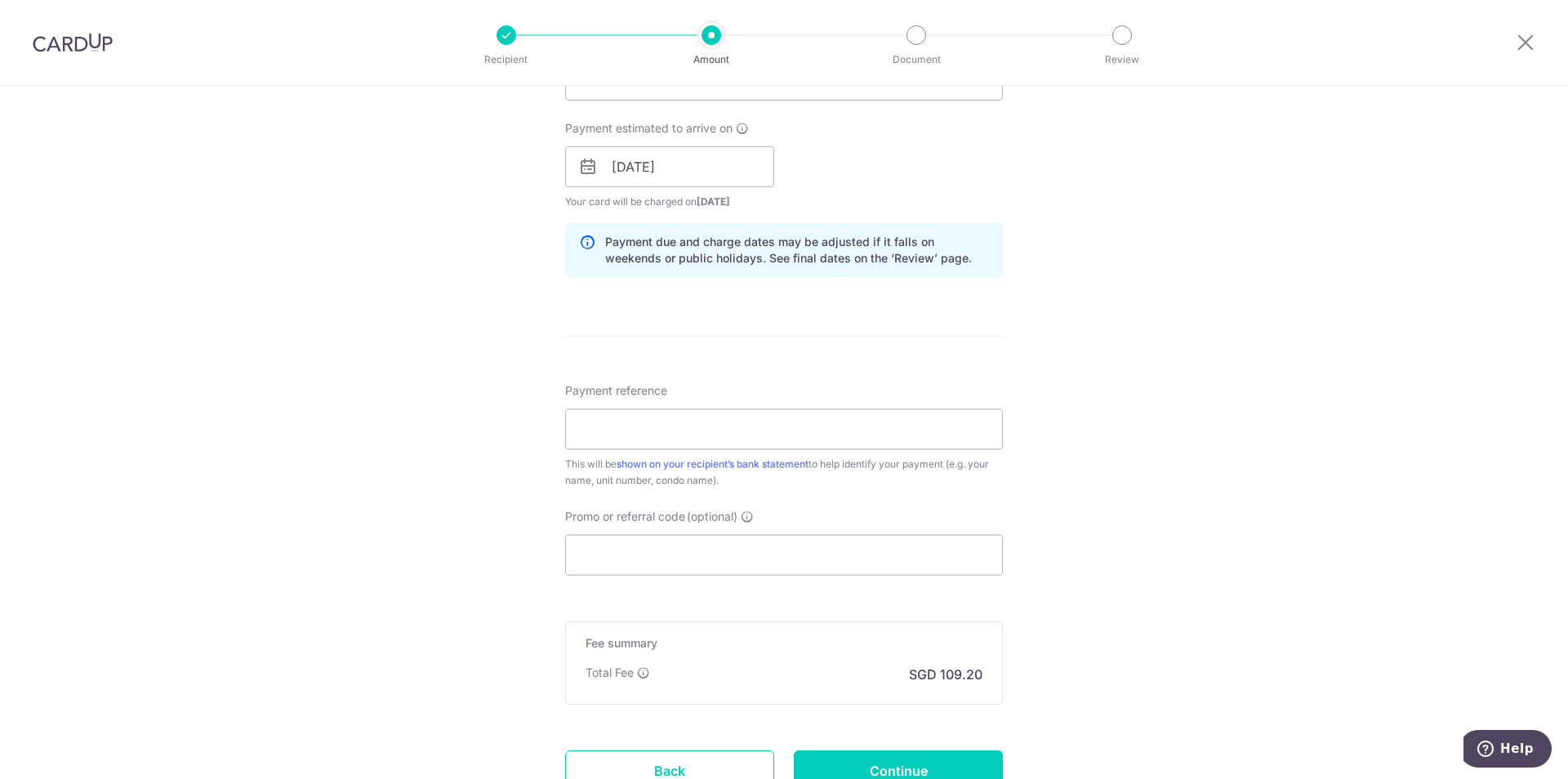
scroll to position [719, 0]
click at [946, 432] on input "Payment reference" at bounding box center [784, 428] width 438 height 41
type input "[PERSON_NAME]"
click at [845, 552] on input "Promo or referral code (optional)" at bounding box center [784, 554] width 438 height 41
paste input "SAVERENT179"
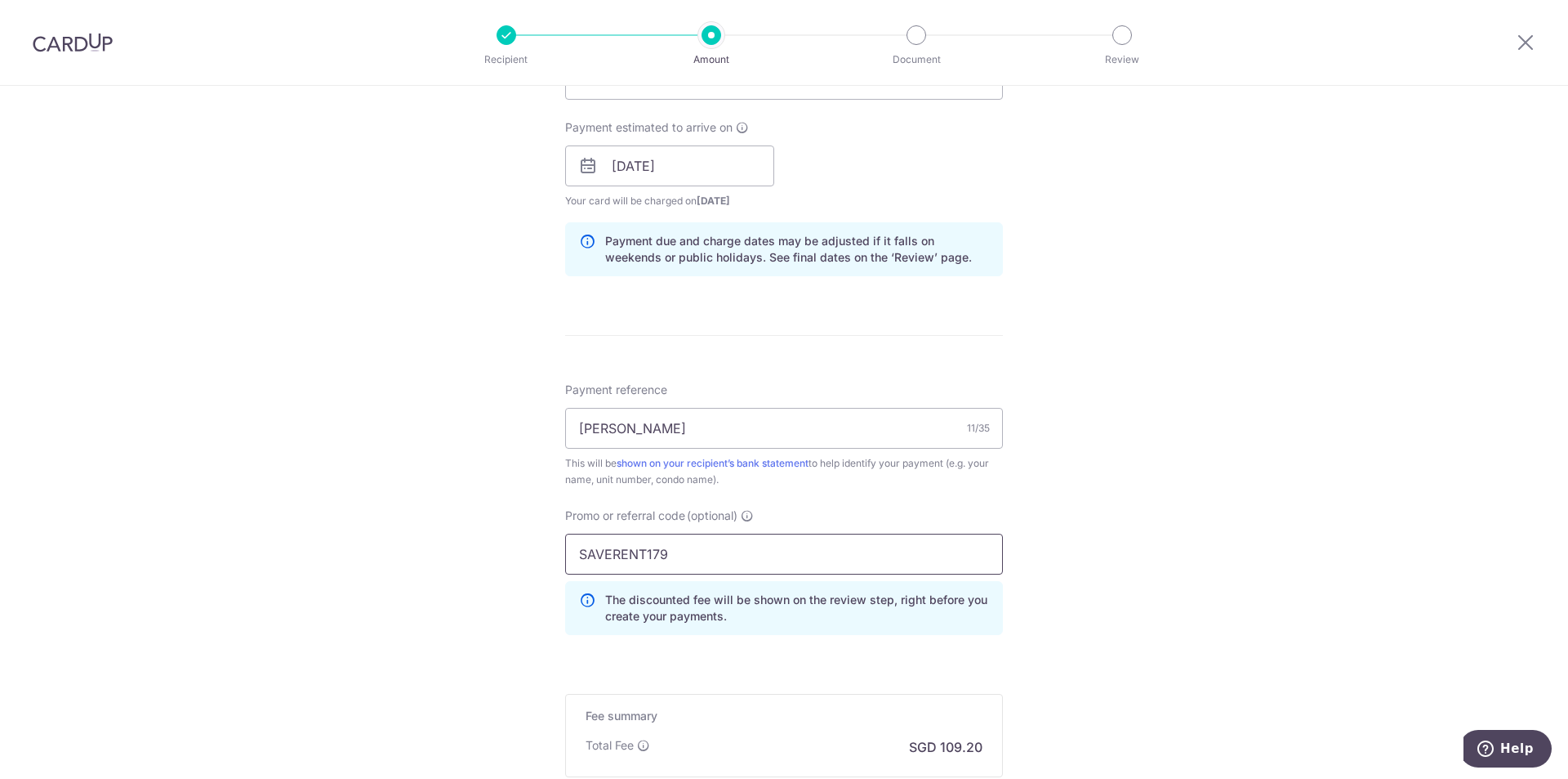
type input "SAVERENT179"
click at [1068, 539] on div "Tell us more about your payment Enter payment amount SGD 4,200.00 4200.00 Selec…" at bounding box center [784, 176] width 1568 height 1619
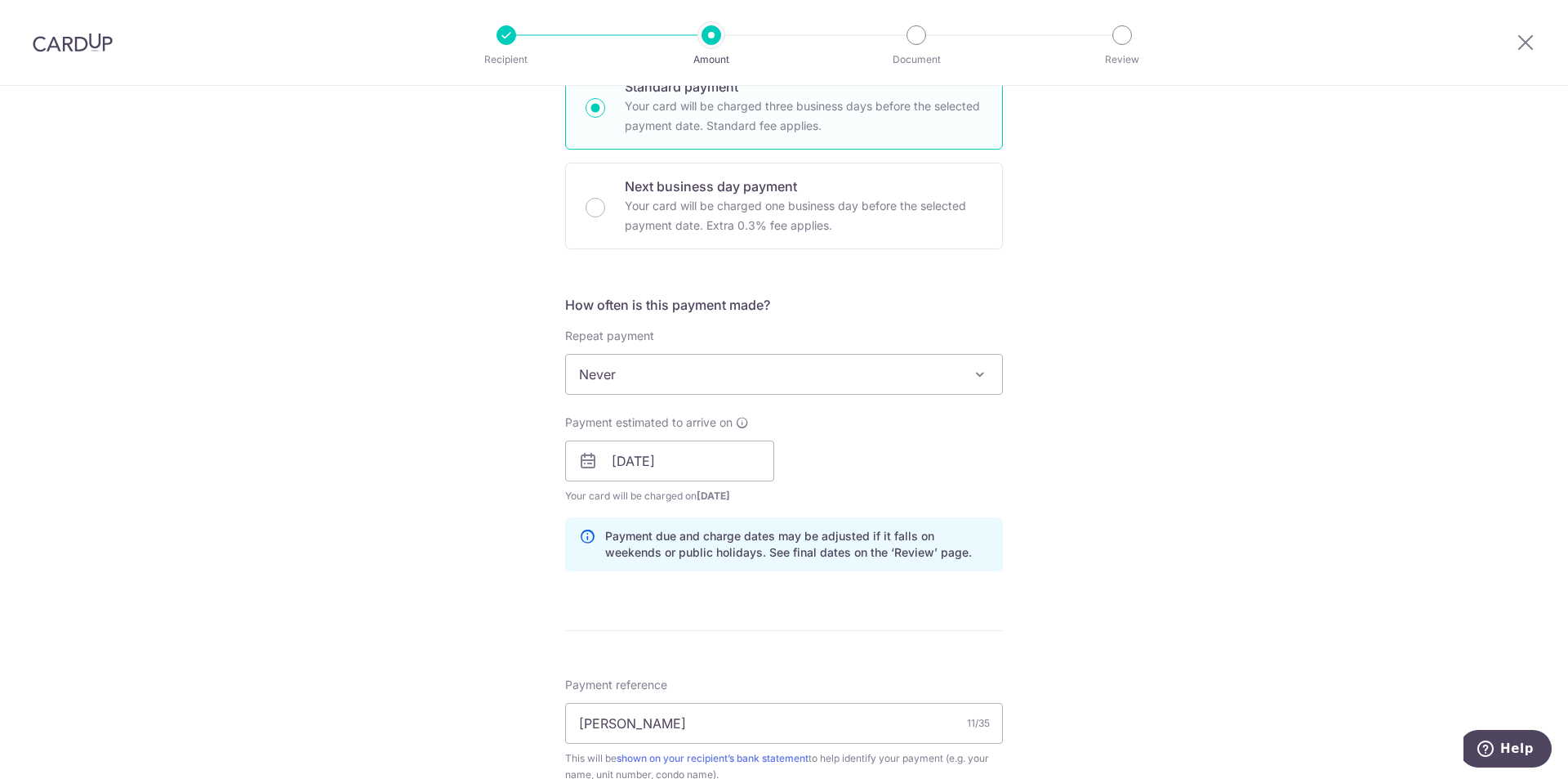
scroll to position [926, 0]
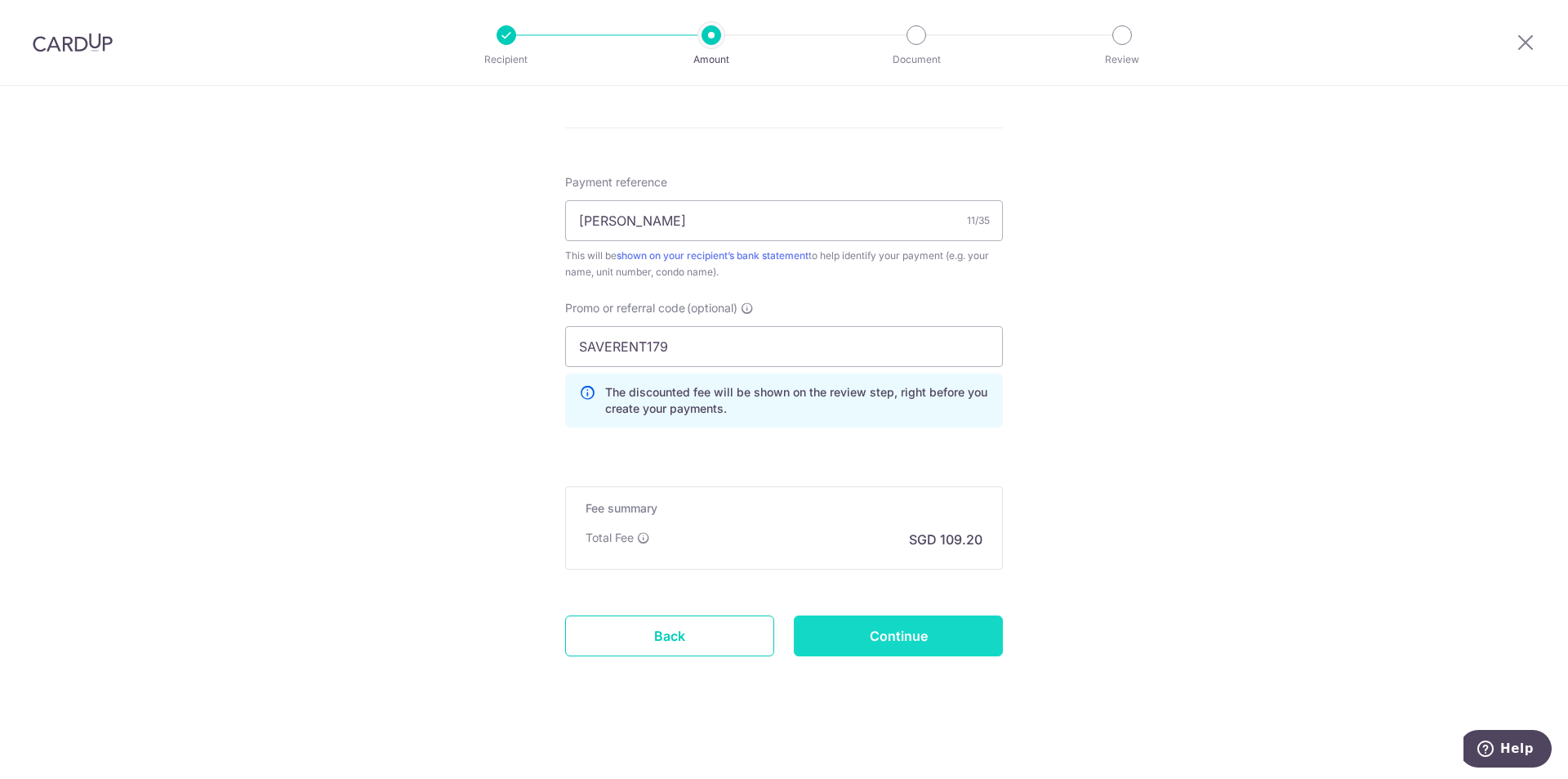
click at [933, 644] on input "Continue" at bounding box center [898, 636] width 209 height 41
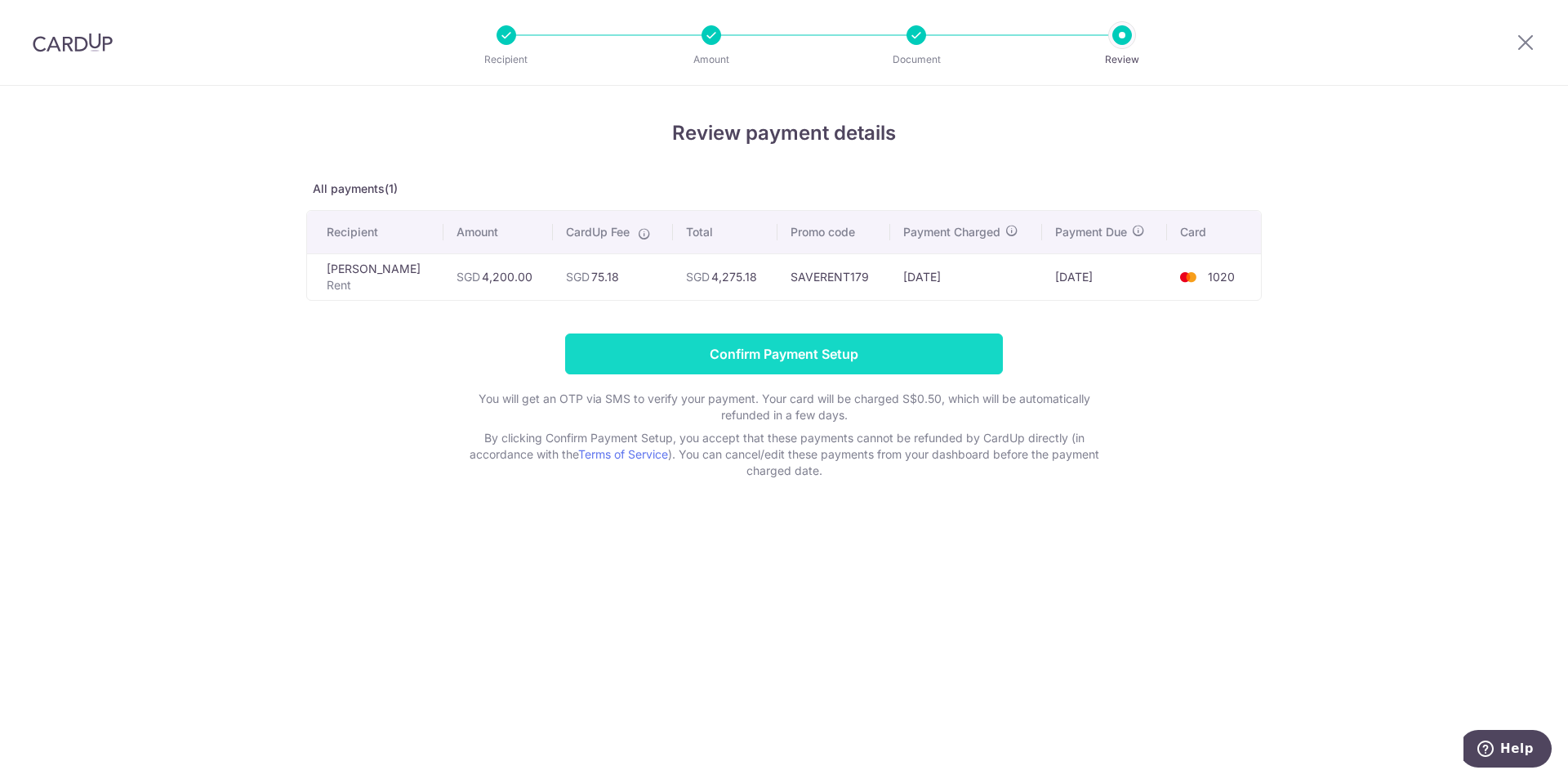
click at [917, 358] on input "Confirm Payment Setup" at bounding box center [784, 353] width 438 height 41
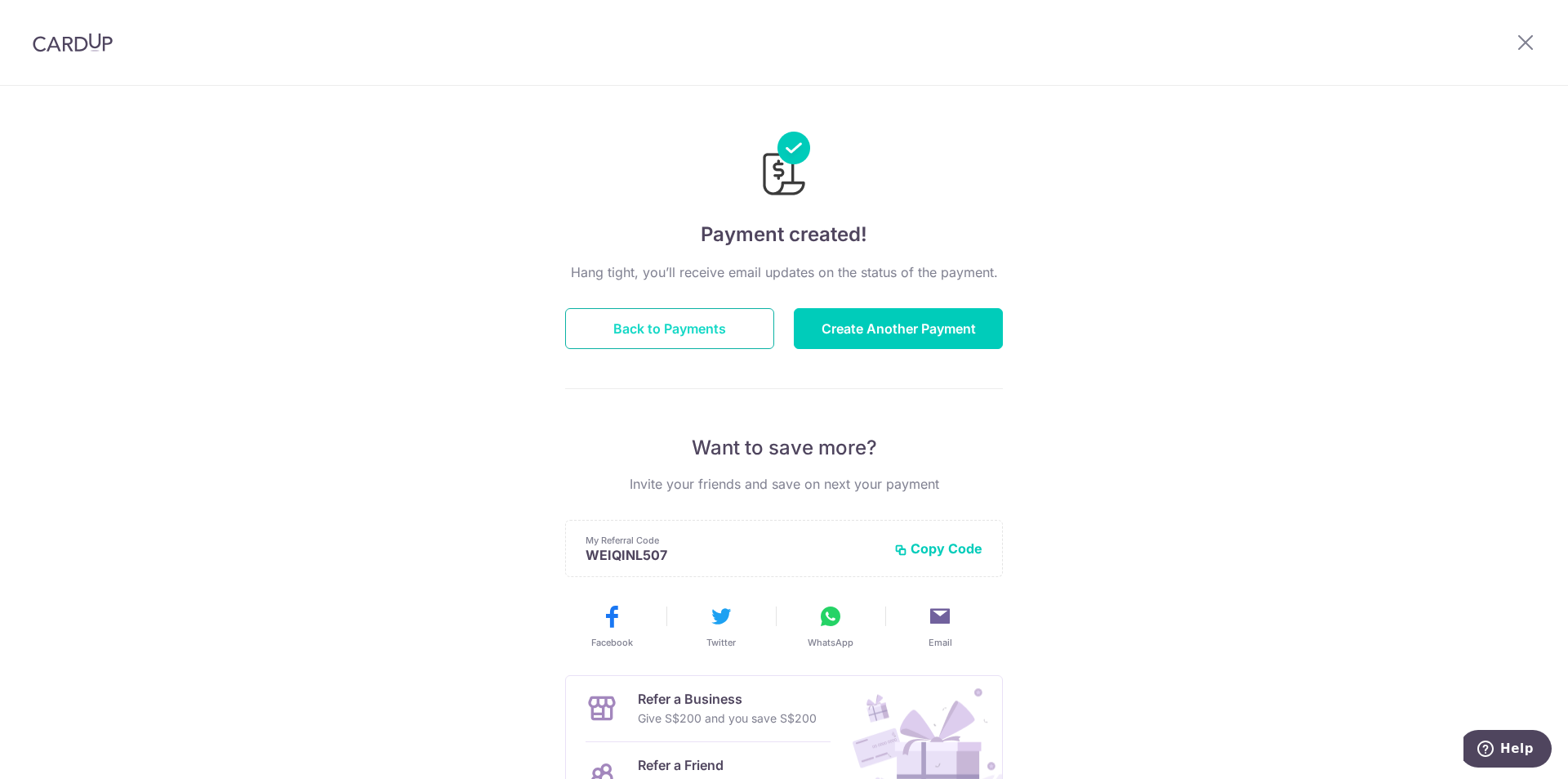
click at [687, 317] on button "Back to Payments" at bounding box center [670, 328] width 209 height 41
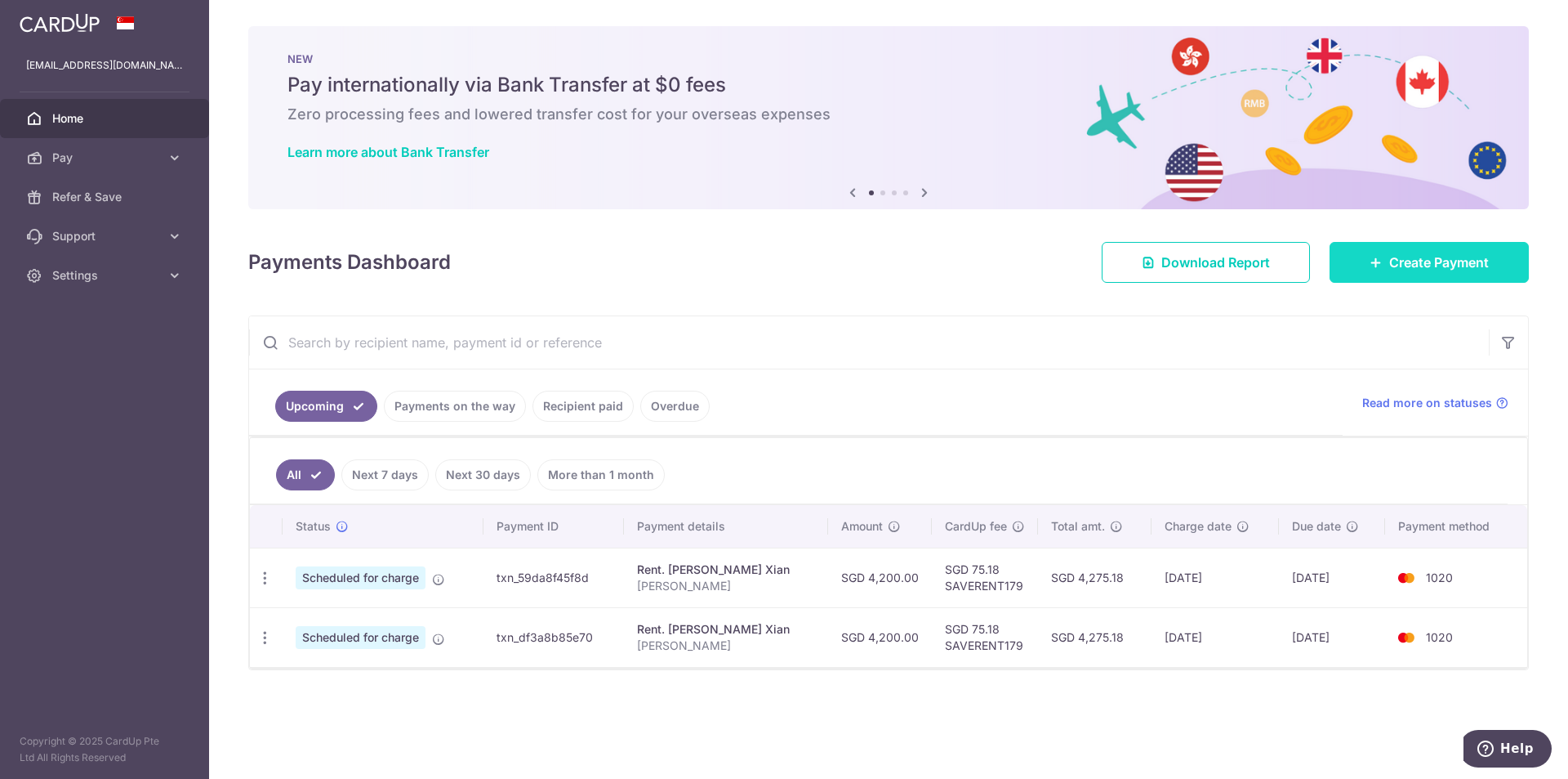
click at [1424, 257] on span "Create Payment" at bounding box center [1440, 262] width 99 height 19
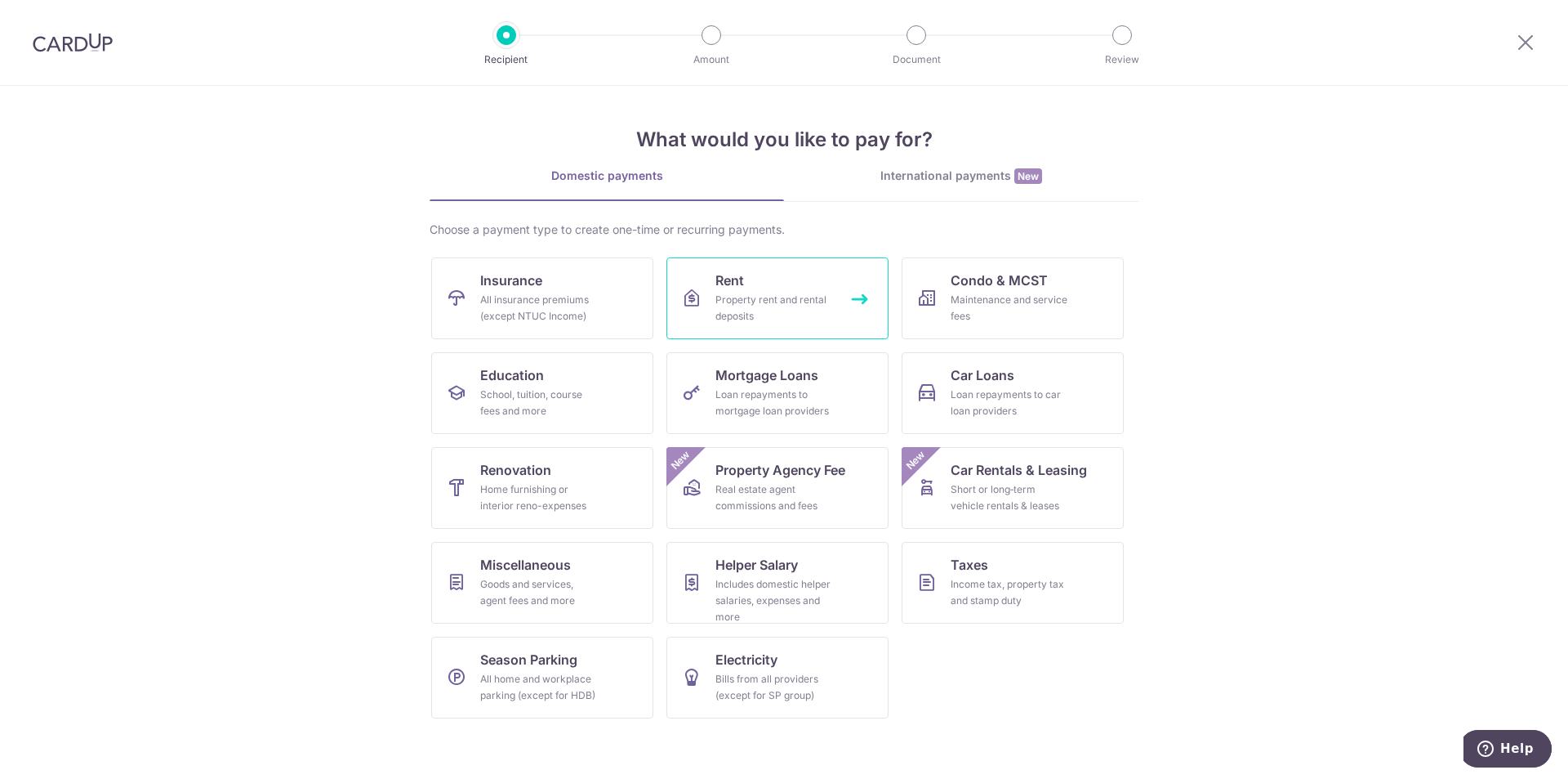
click at [807, 293] on div "Property rent and rental deposits" at bounding box center [774, 309] width 118 height 33
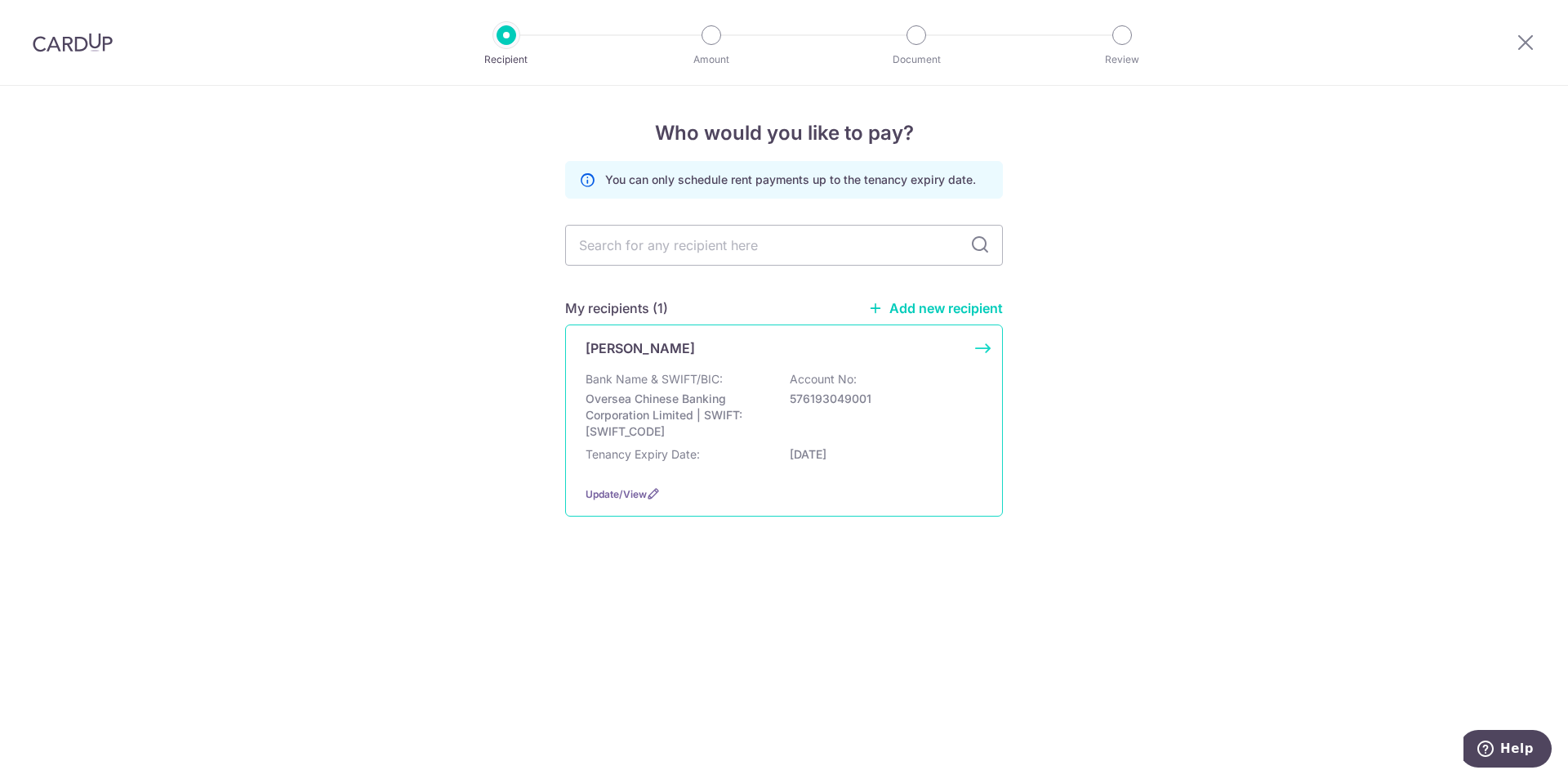
click at [755, 382] on div "Bank Name & SWIFT/BIC: Oversea Chinese Banking Corporation Limited | SWIFT: [SW…" at bounding box center [784, 405] width 397 height 69
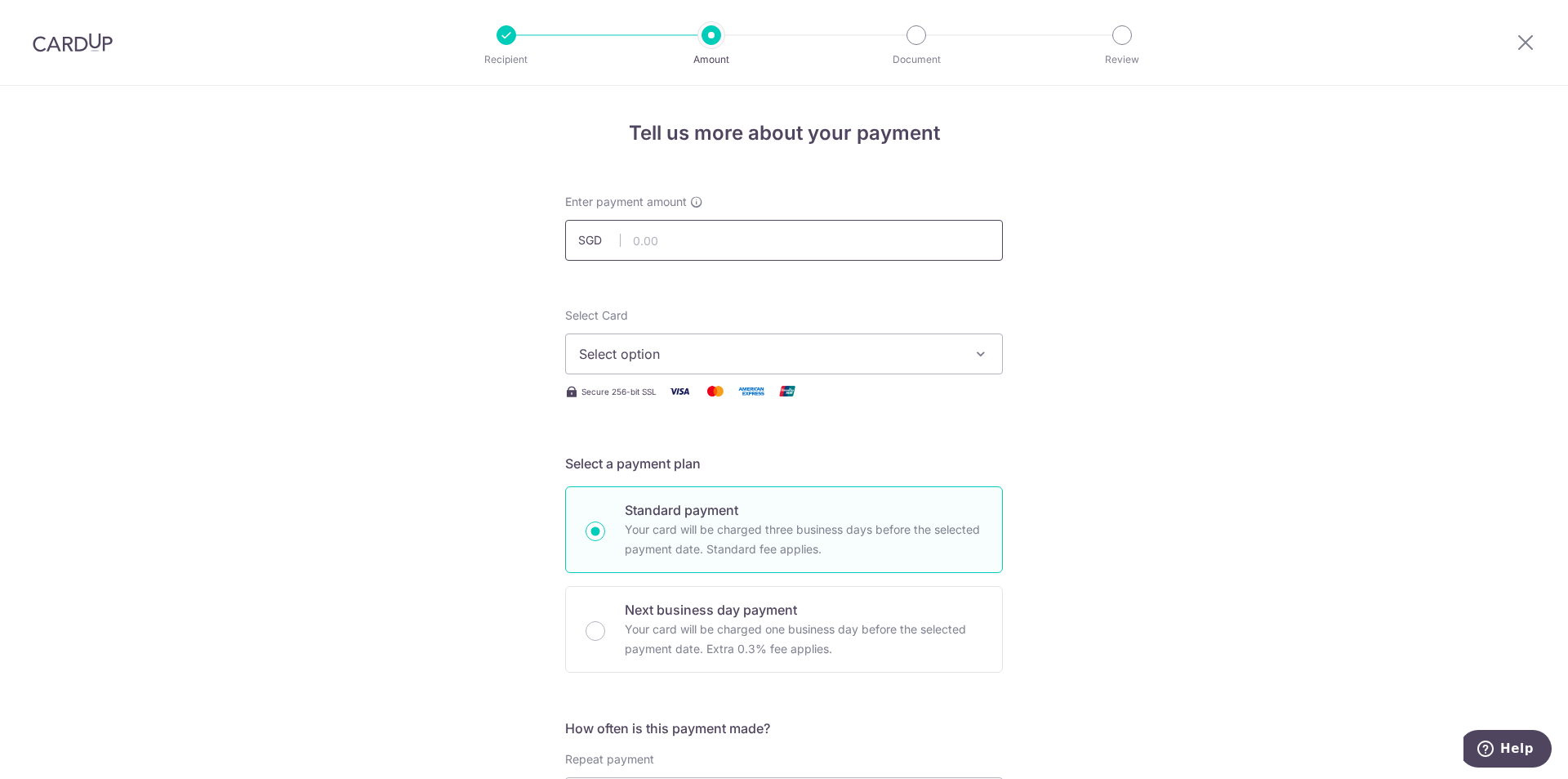
click at [775, 241] on input "text" at bounding box center [784, 241] width 438 height 41
type input "4,200.00"
click at [787, 353] on span "Select option" at bounding box center [769, 353] width 381 height 19
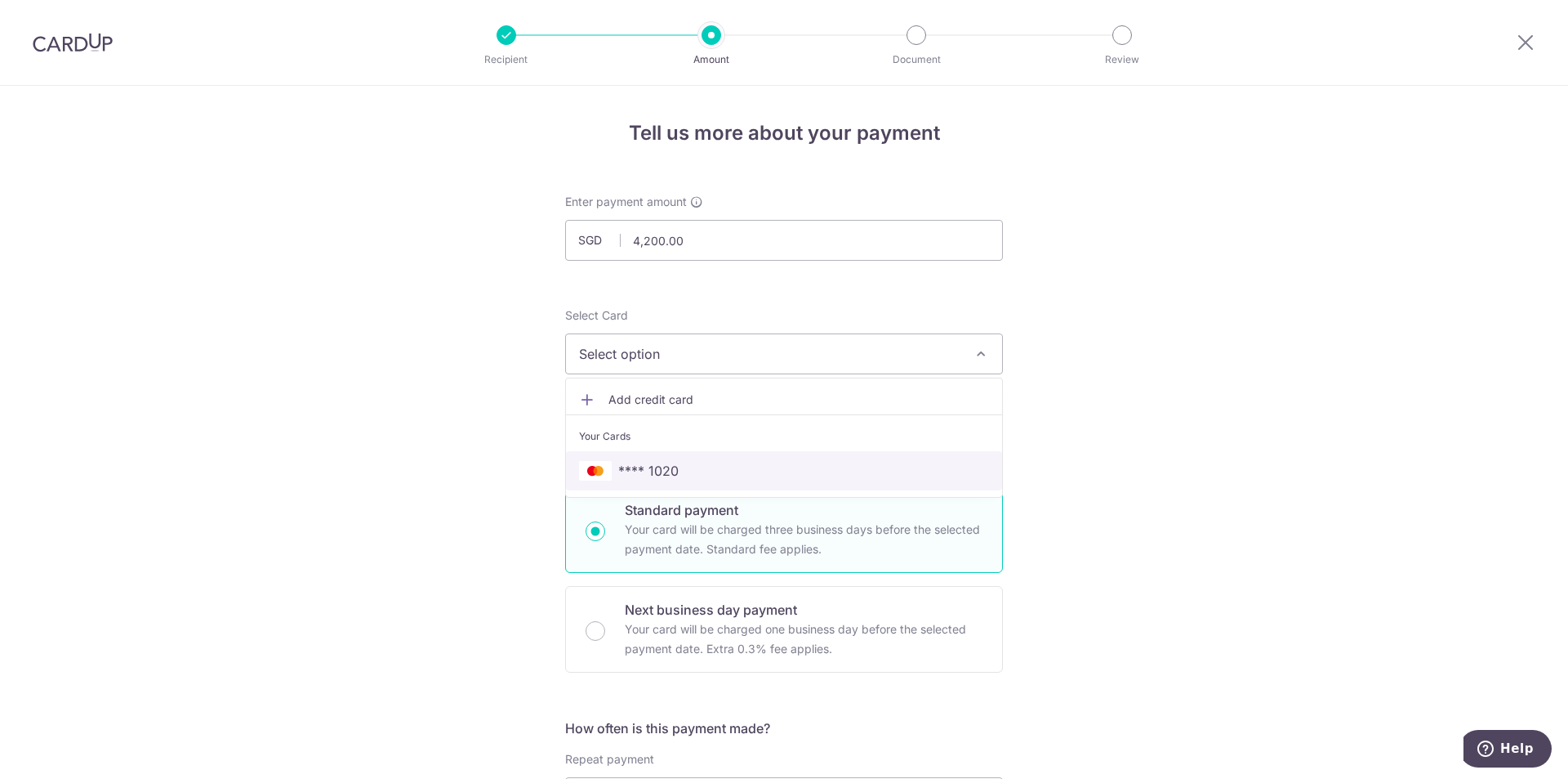
click at [760, 464] on span "**** 1020" at bounding box center [784, 470] width 410 height 19
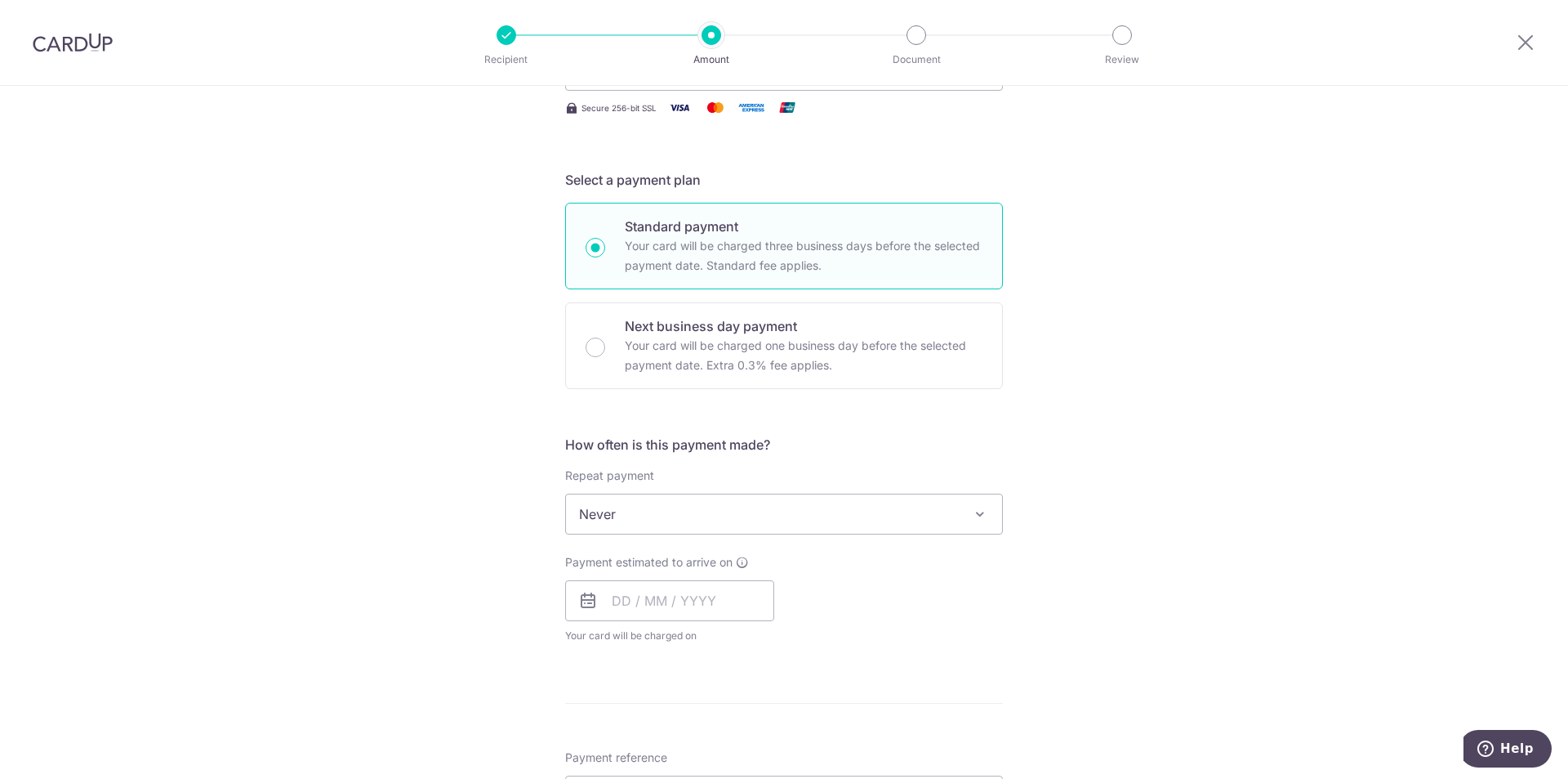
scroll to position [284, 0]
click at [585, 601] on icon at bounding box center [588, 600] width 19 height 19
click at [602, 604] on input "text" at bounding box center [670, 600] width 209 height 41
click at [798, 649] on link "Next" at bounding box center [796, 644] width 19 height 19
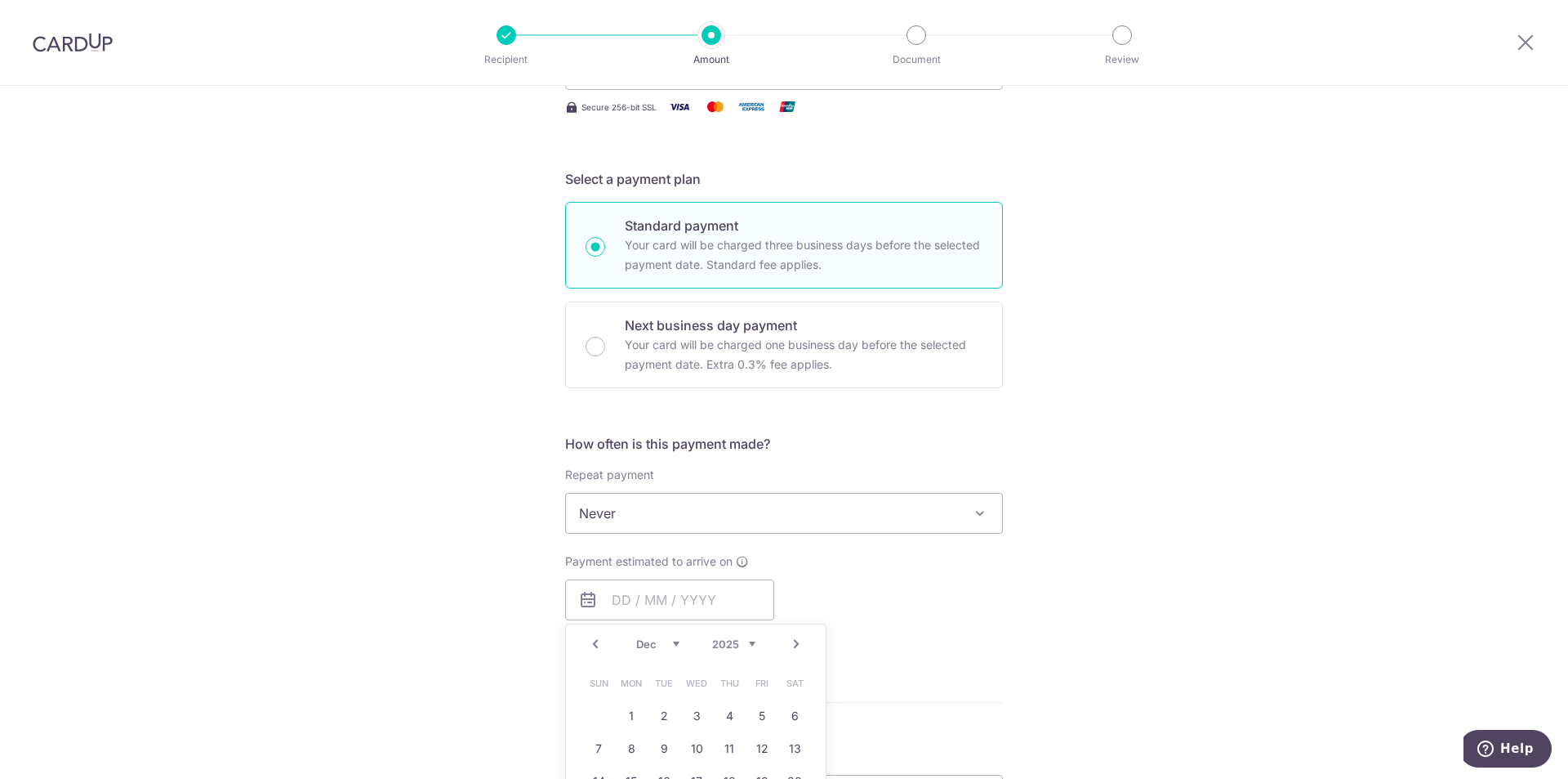
click at [798, 649] on link "Next" at bounding box center [796, 644] width 19 height 19
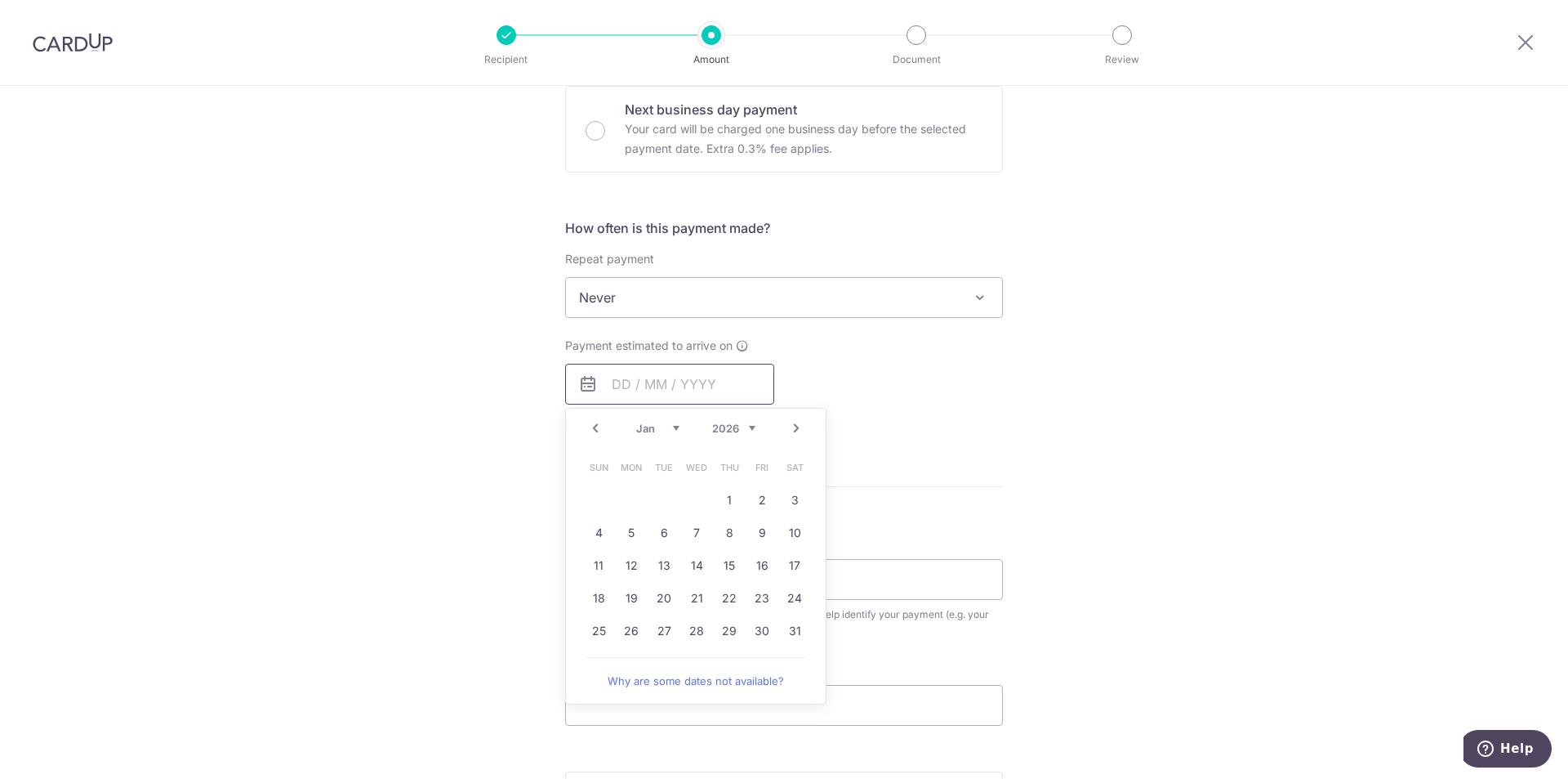
scroll to position [501, 0]
click at [751, 534] on link "9" at bounding box center [762, 532] width 26 height 26
type input "[DATE]"
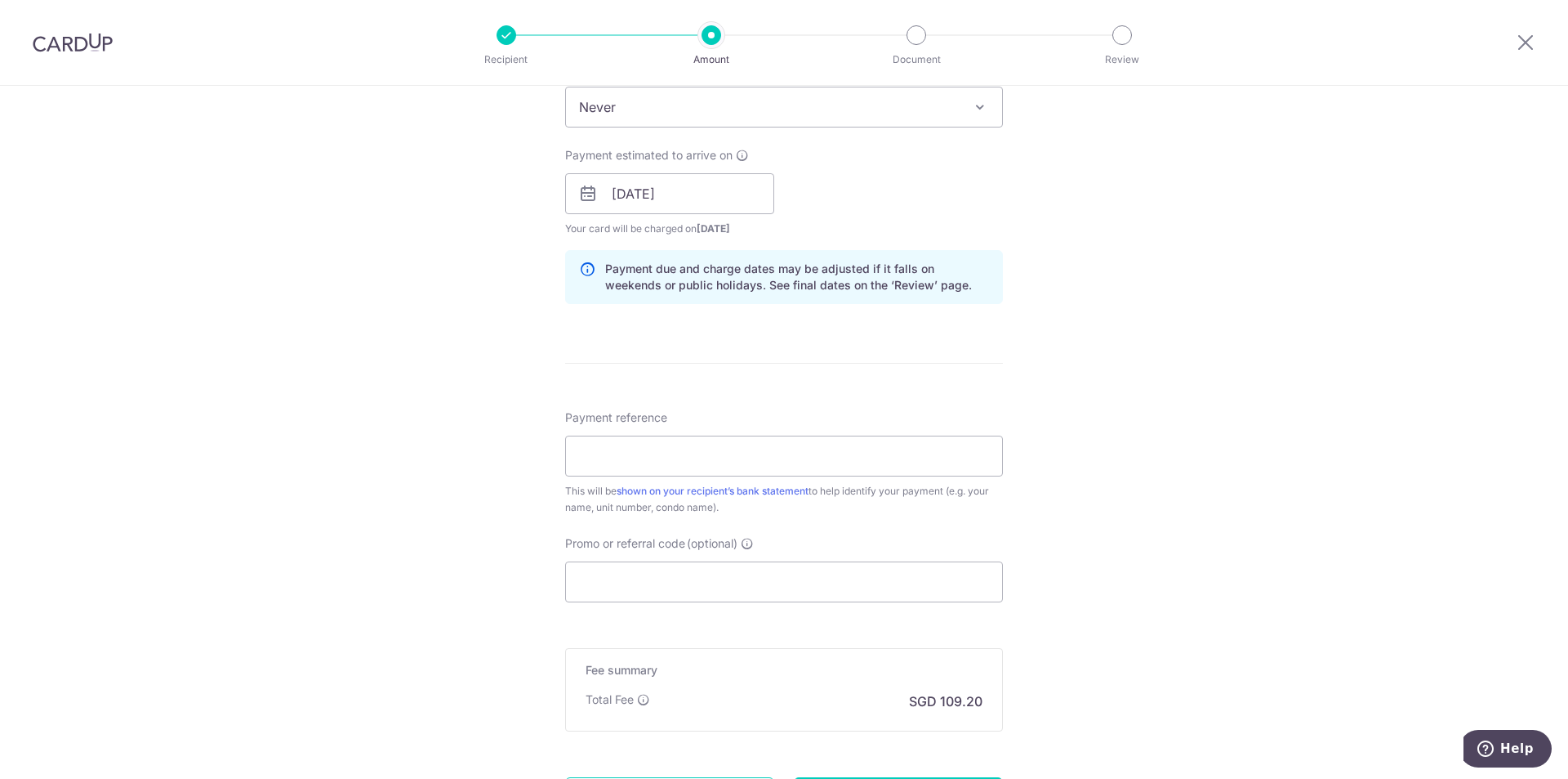
scroll to position [691, 0]
click at [912, 458] on input "Payment reference" at bounding box center [784, 456] width 438 height 41
type input "[PERSON_NAME]"
click at [816, 570] on input "Promo or referral code (optional)" at bounding box center [784, 581] width 438 height 41
paste input "SAVERENT179"
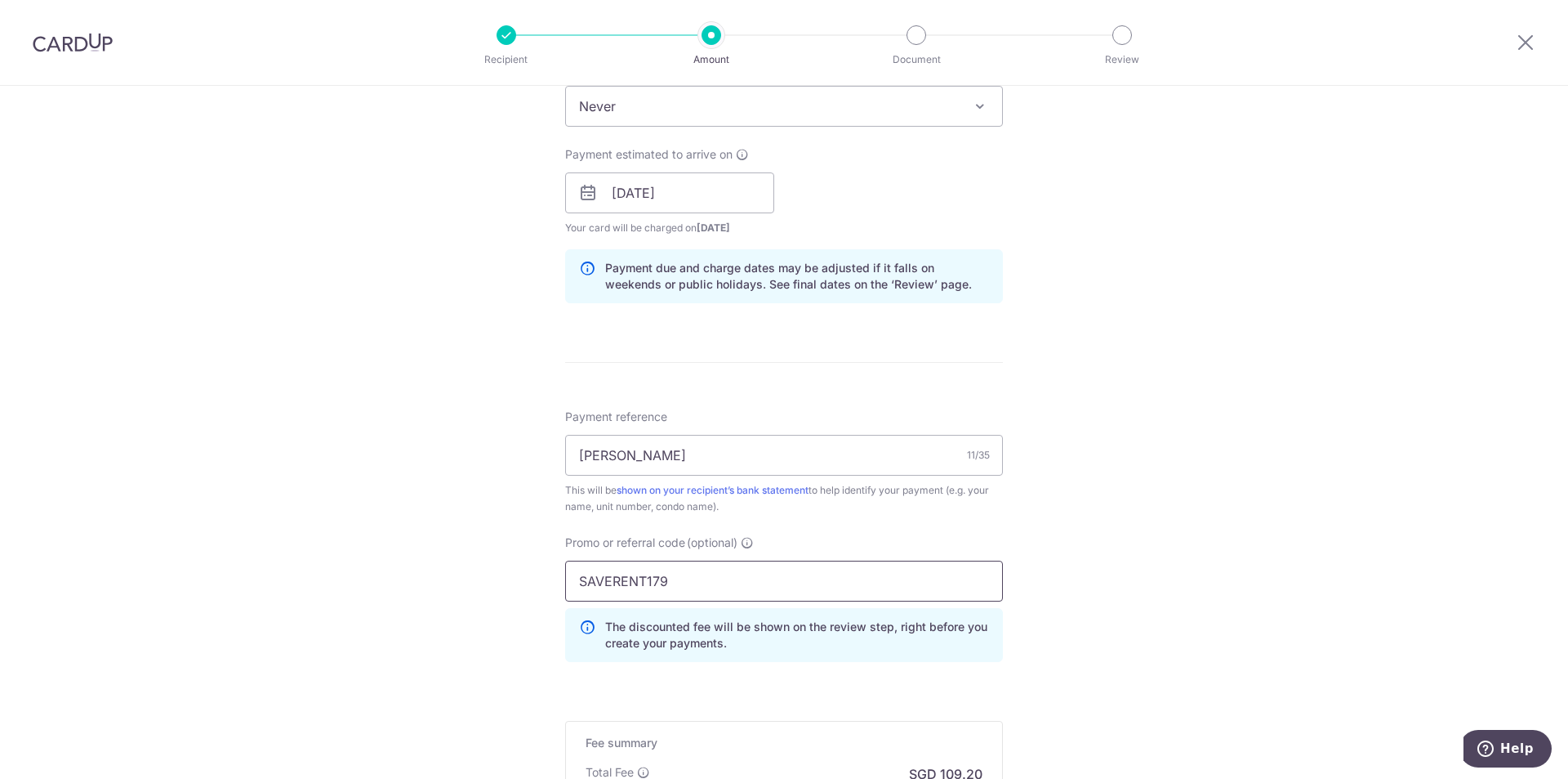
type input "SAVERENT179"
click at [1094, 551] on div "Tell us more about your payment Enter payment amount SGD 4,200.00 4200.00 Selec…" at bounding box center [784, 204] width 1568 height 1619
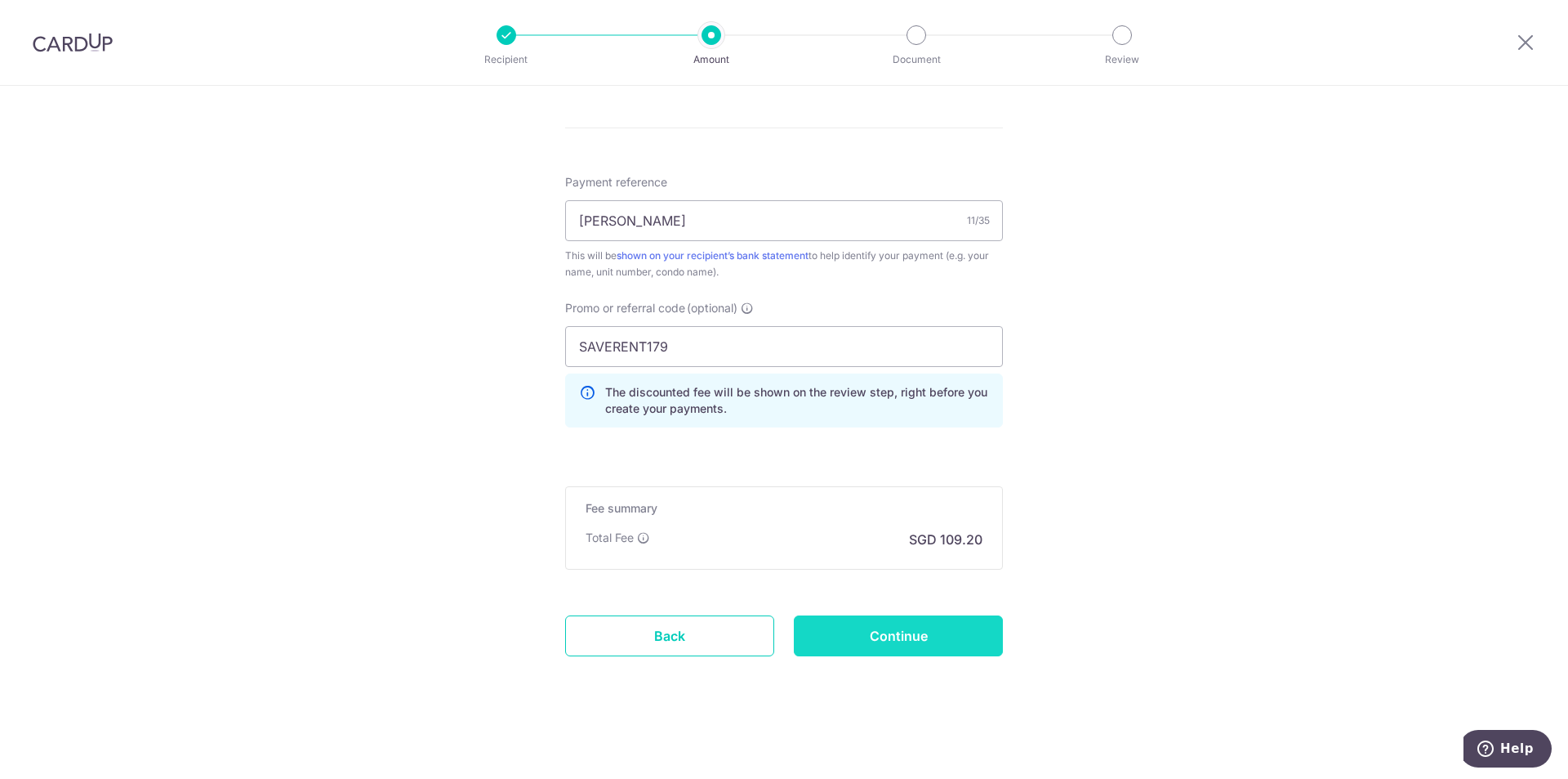
click at [935, 637] on input "Continue" at bounding box center [898, 636] width 209 height 41
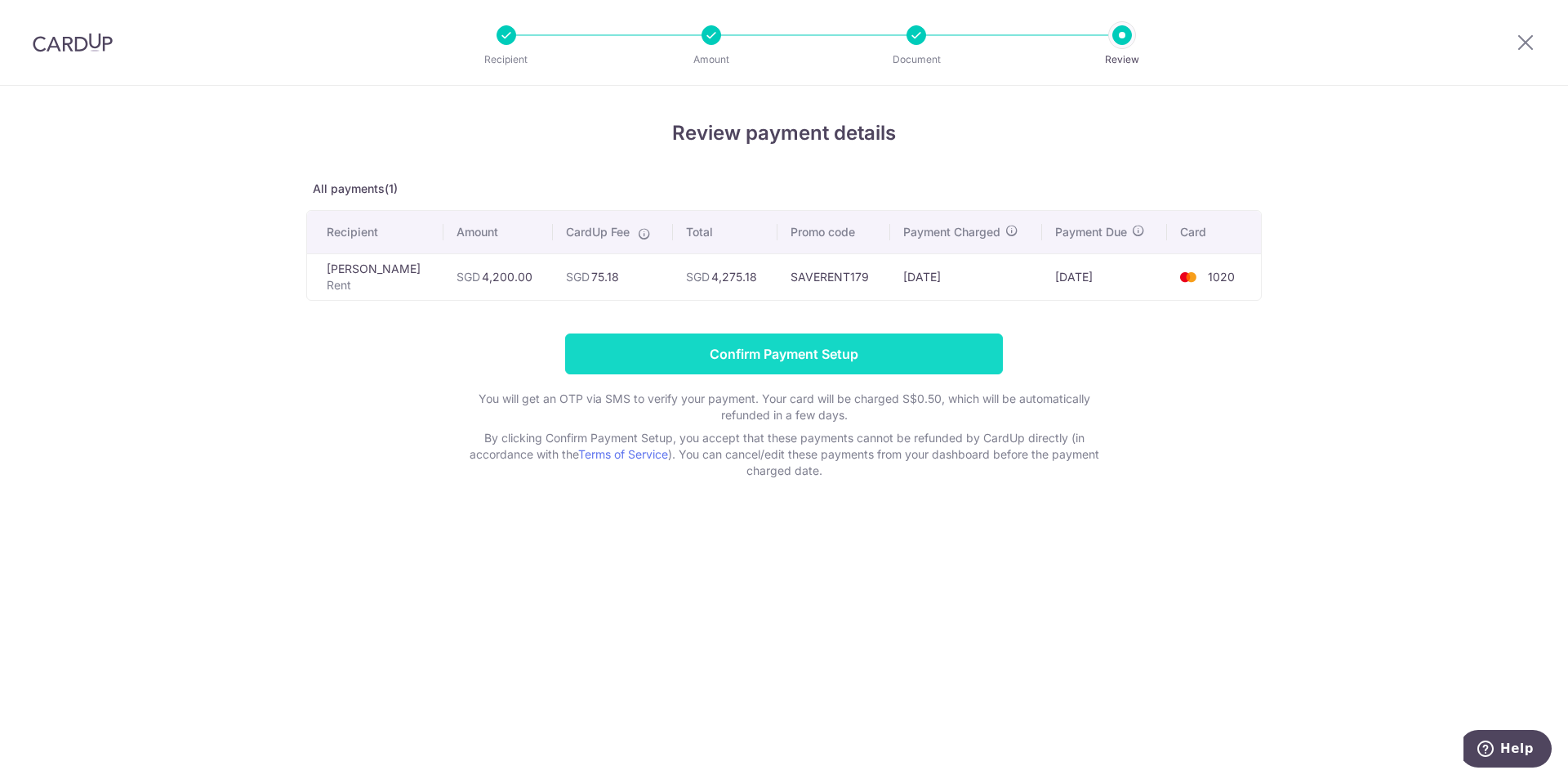
click at [874, 353] on input "Confirm Payment Setup" at bounding box center [784, 353] width 438 height 41
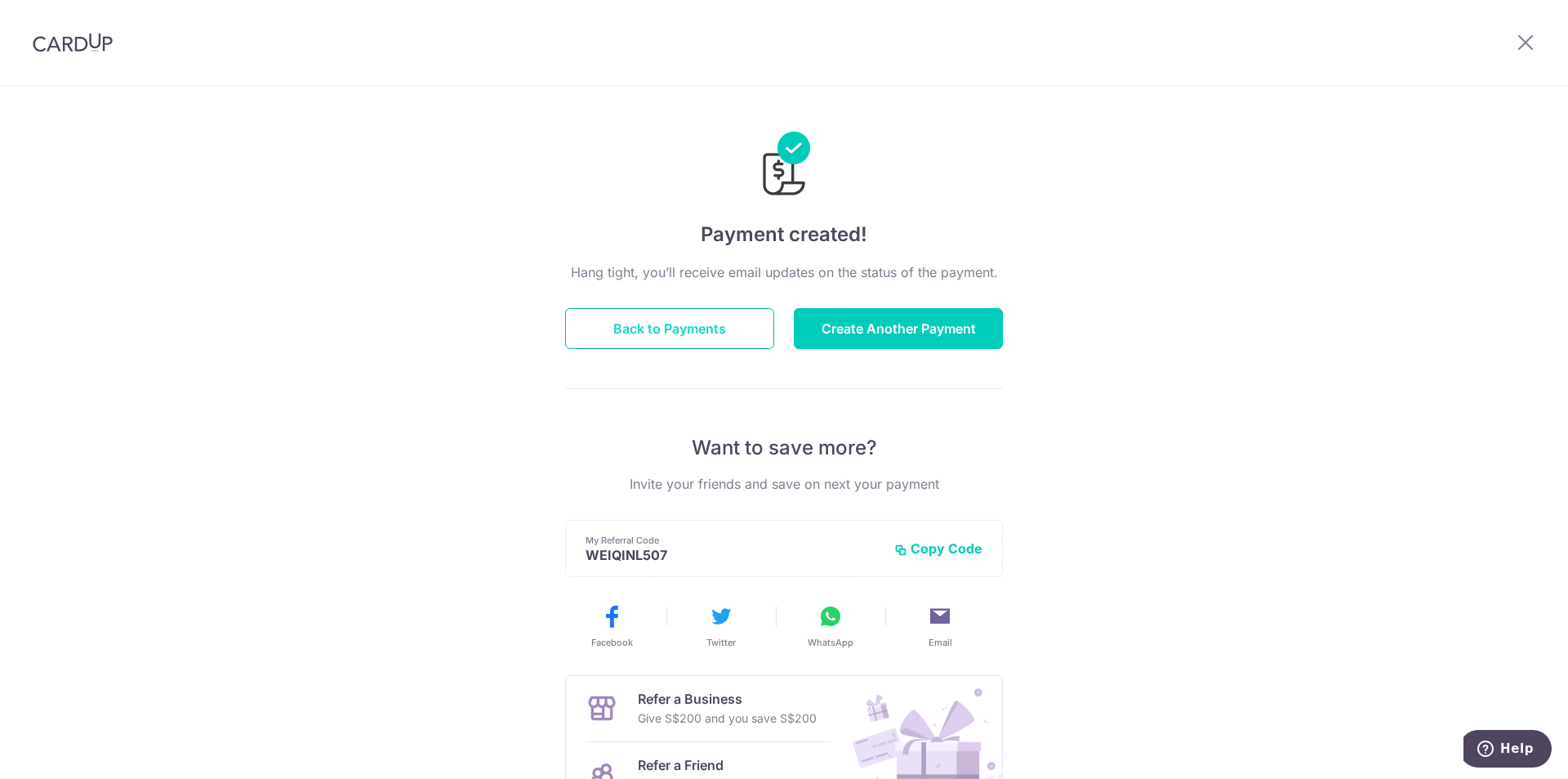
click at [708, 344] on button "Back to Payments" at bounding box center [670, 328] width 209 height 41
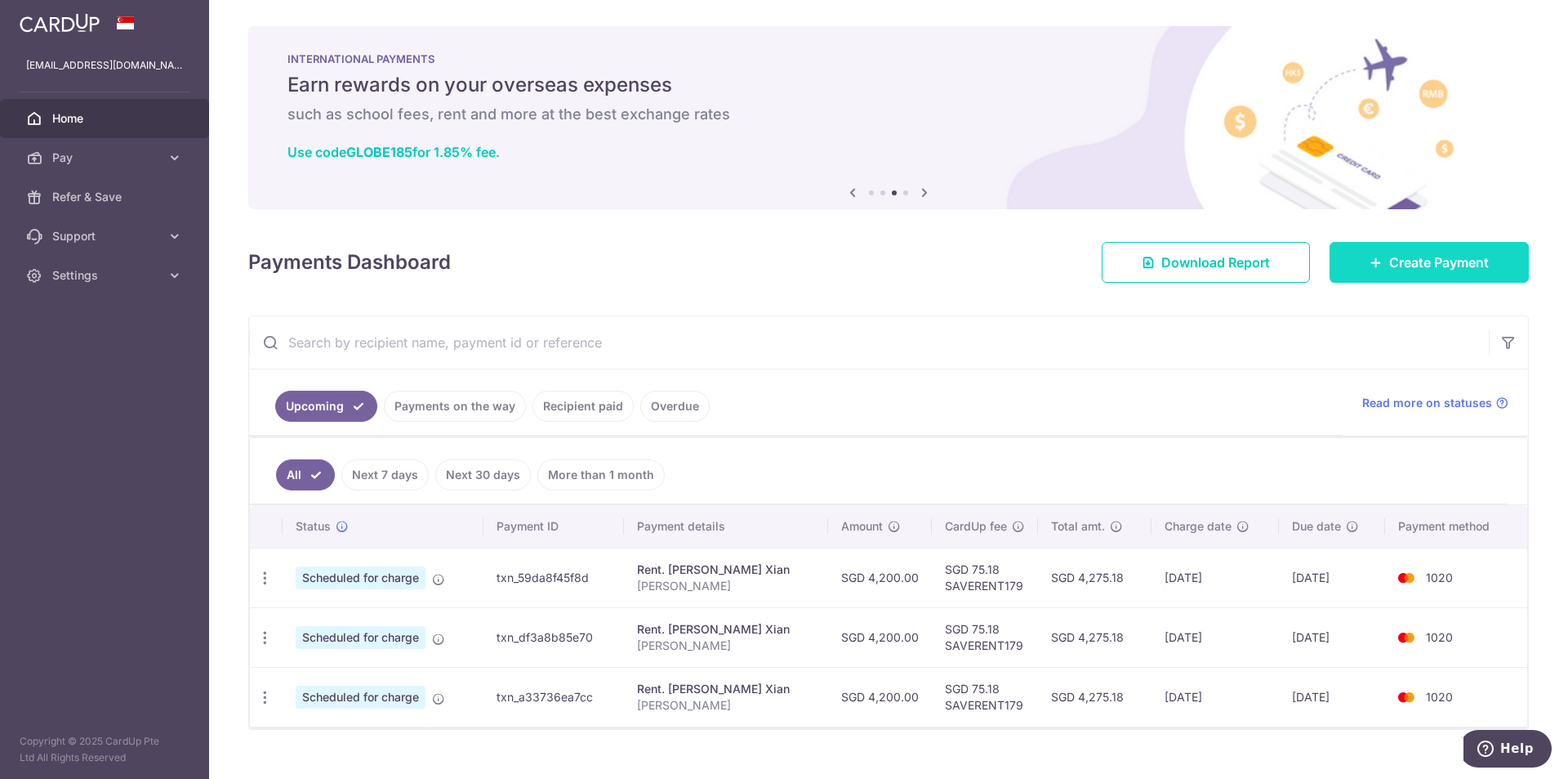
click at [1459, 261] on span "Create Payment" at bounding box center [1440, 262] width 99 height 19
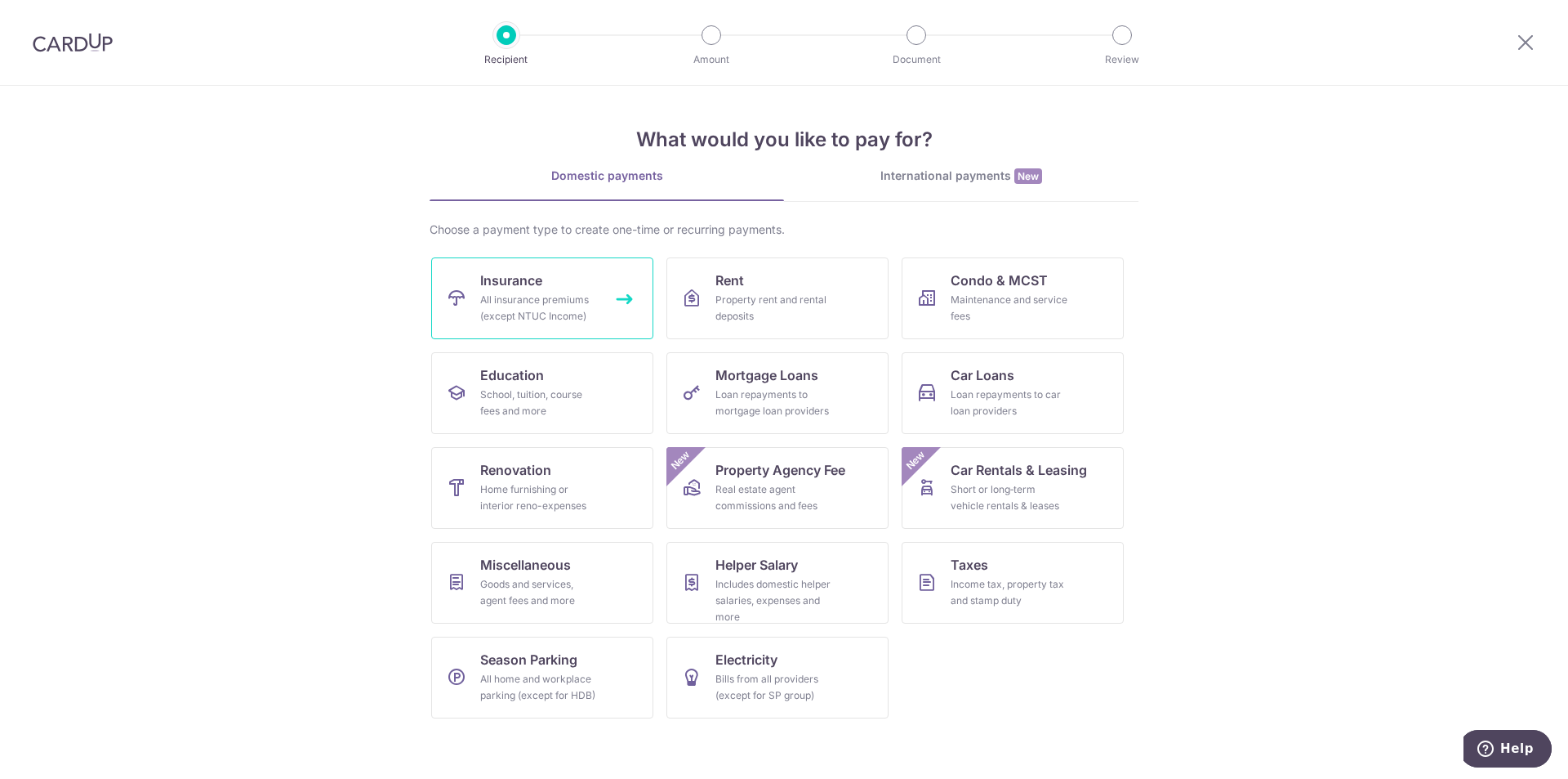
click at [530, 303] on div "All insurance premiums (except NTUC Income)" at bounding box center [539, 309] width 118 height 33
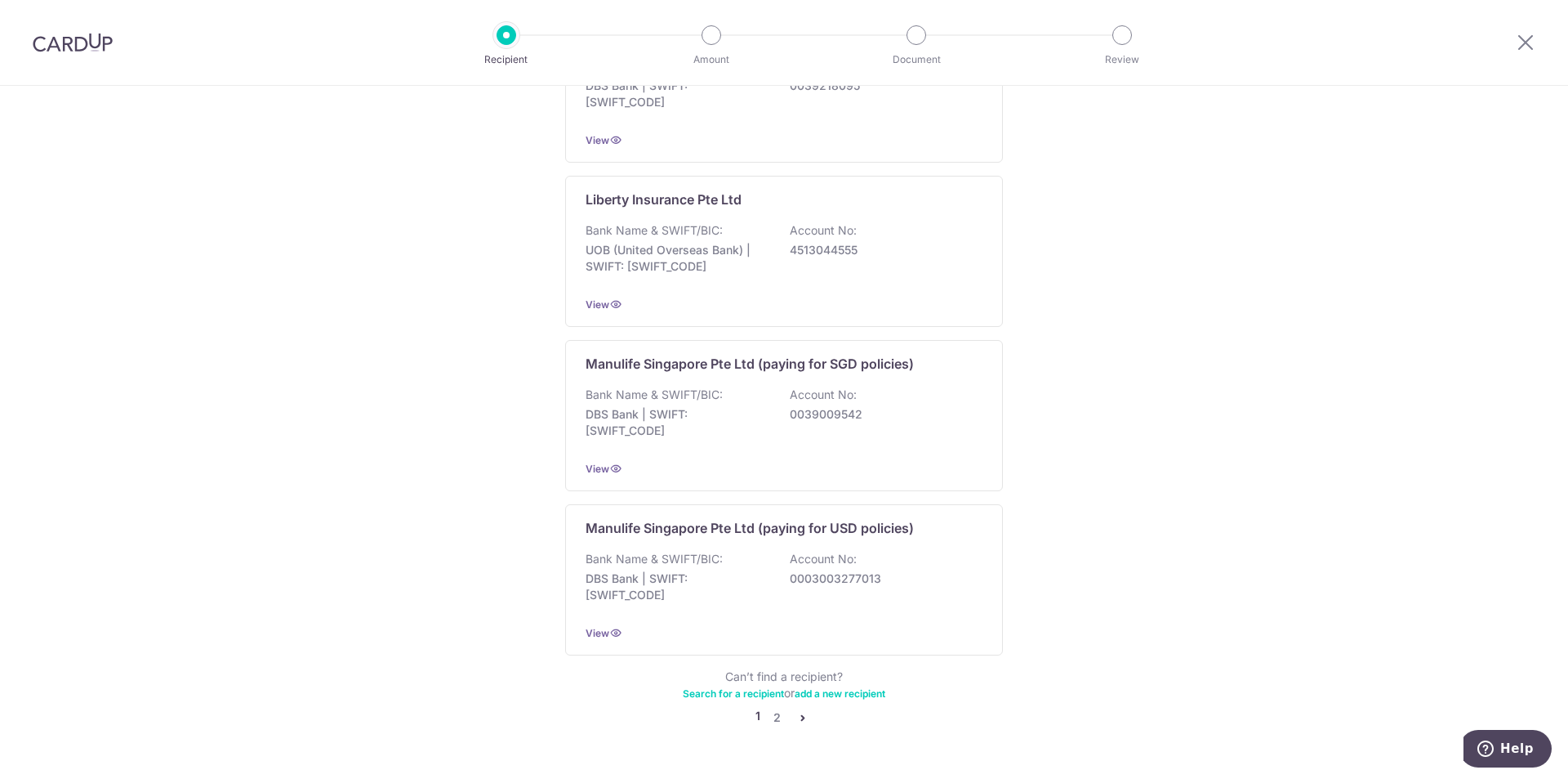
scroll to position [1424, 0]
click at [796, 712] on icon "pager" at bounding box center [802, 718] width 13 height 13
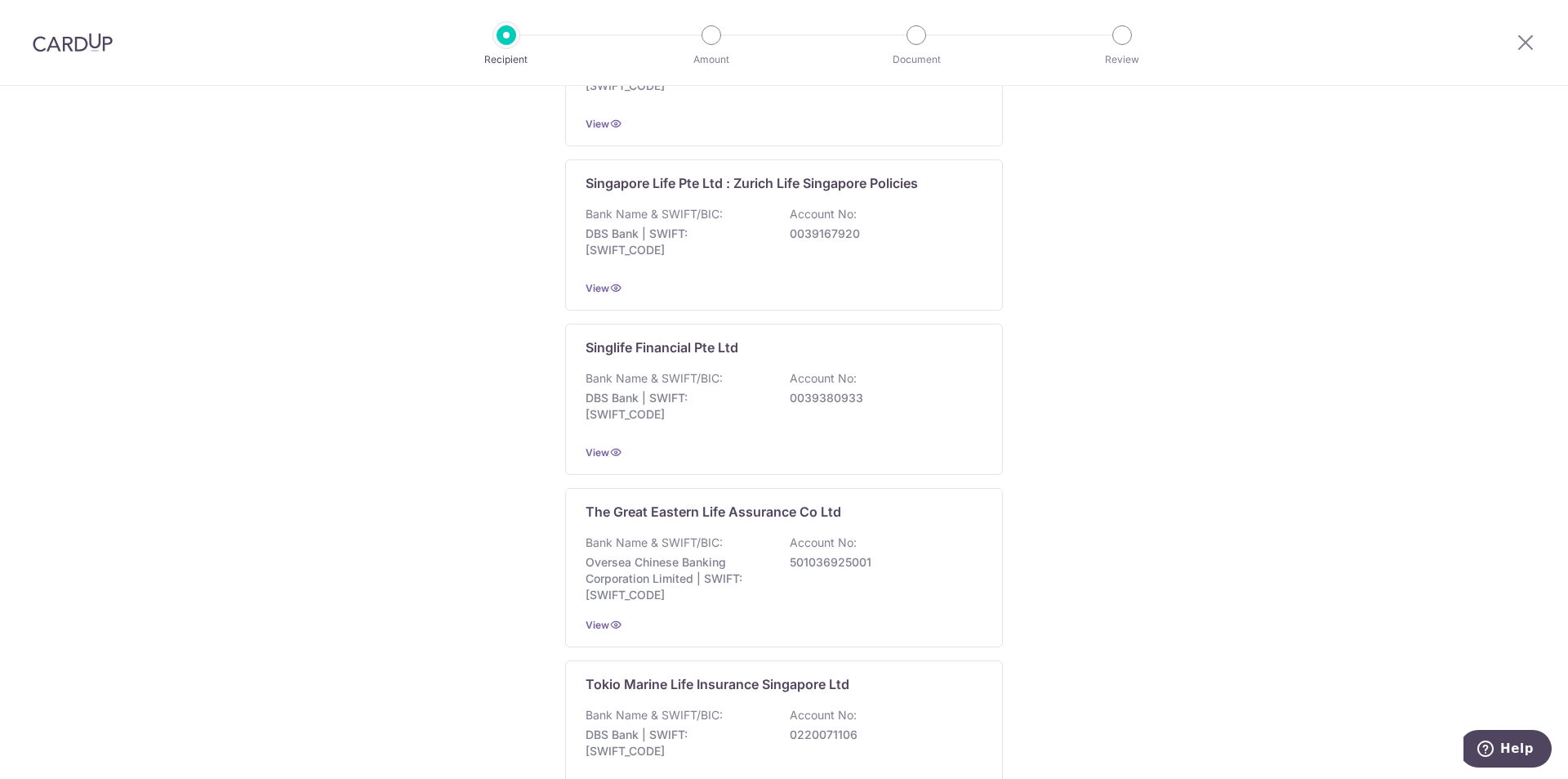
scroll to position [1462, 0]
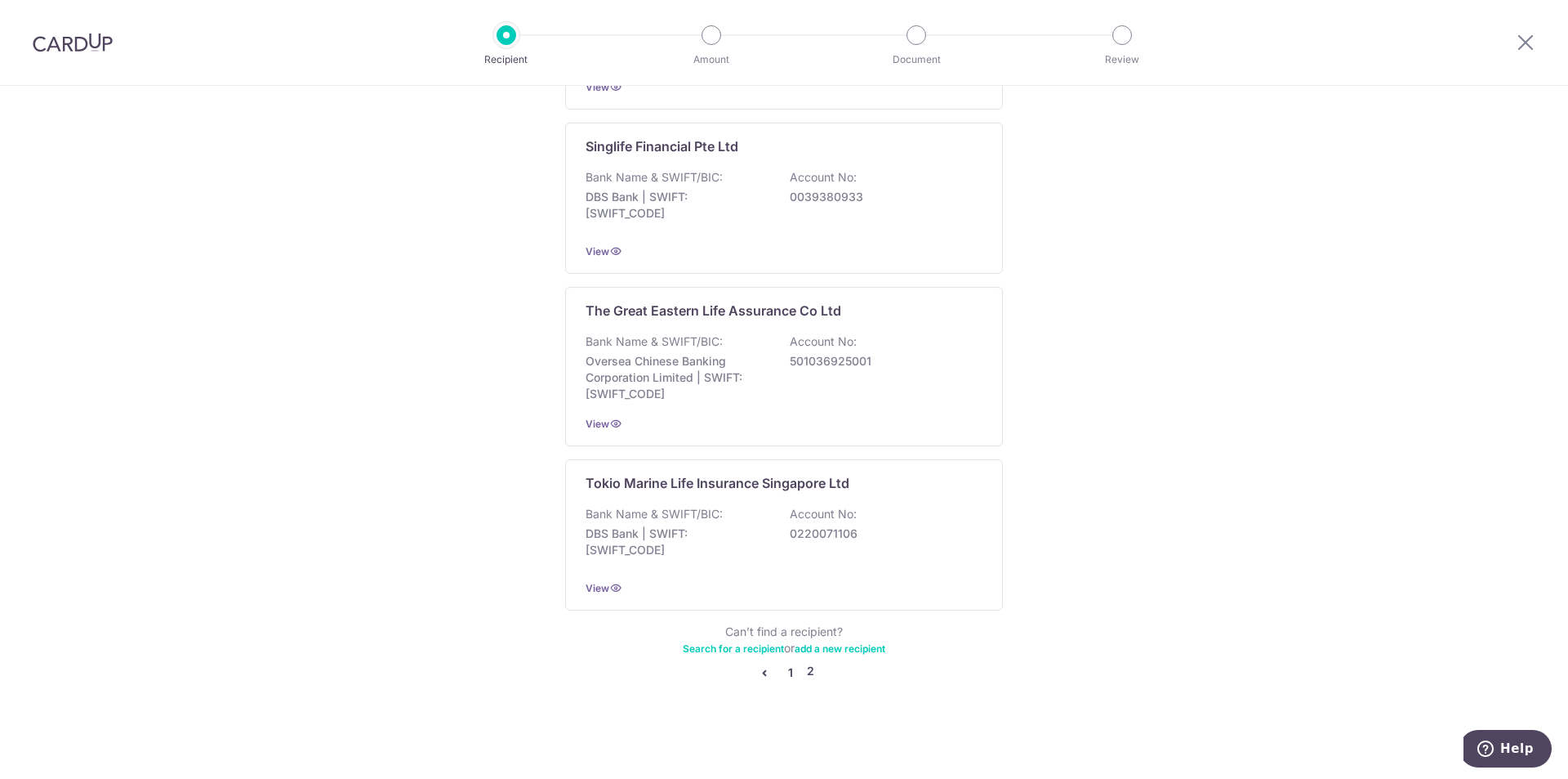
click at [785, 673] on link "1" at bounding box center [790, 673] width 19 height 19
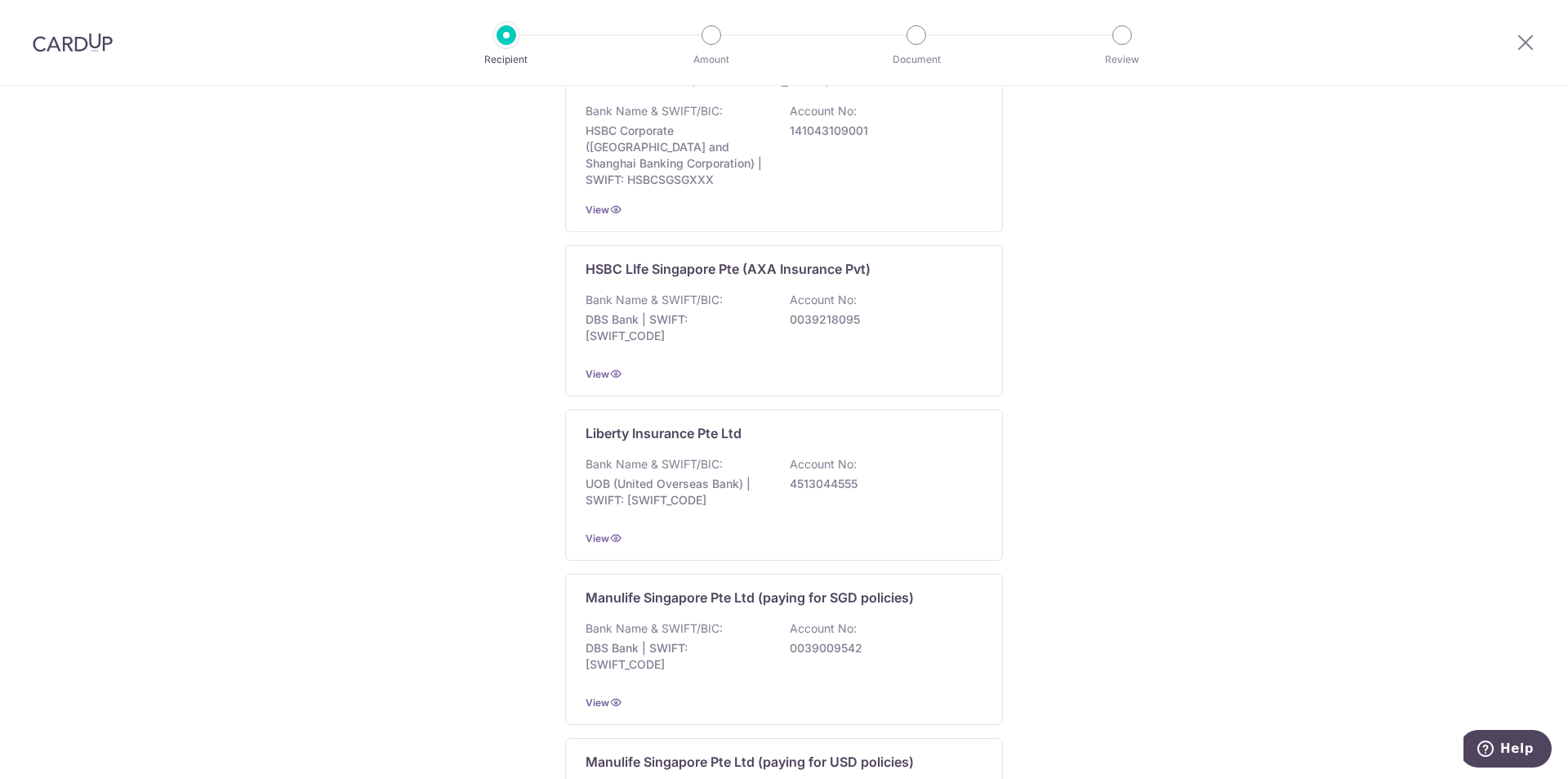
scroll to position [1453, 0]
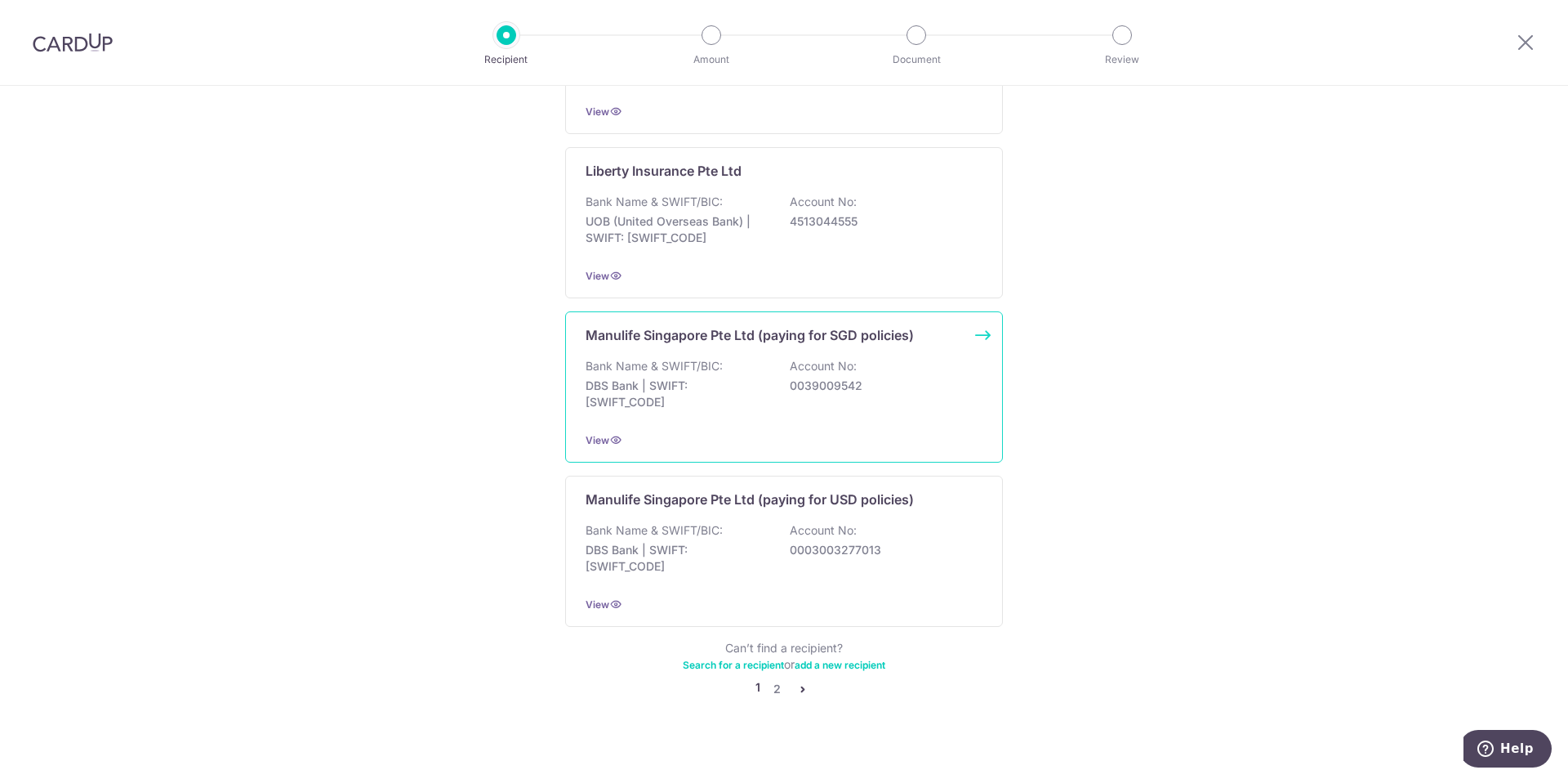
click at [699, 391] on p "DBS Bank | SWIFT: [SWIFT_CODE]" at bounding box center [677, 394] width 183 height 33
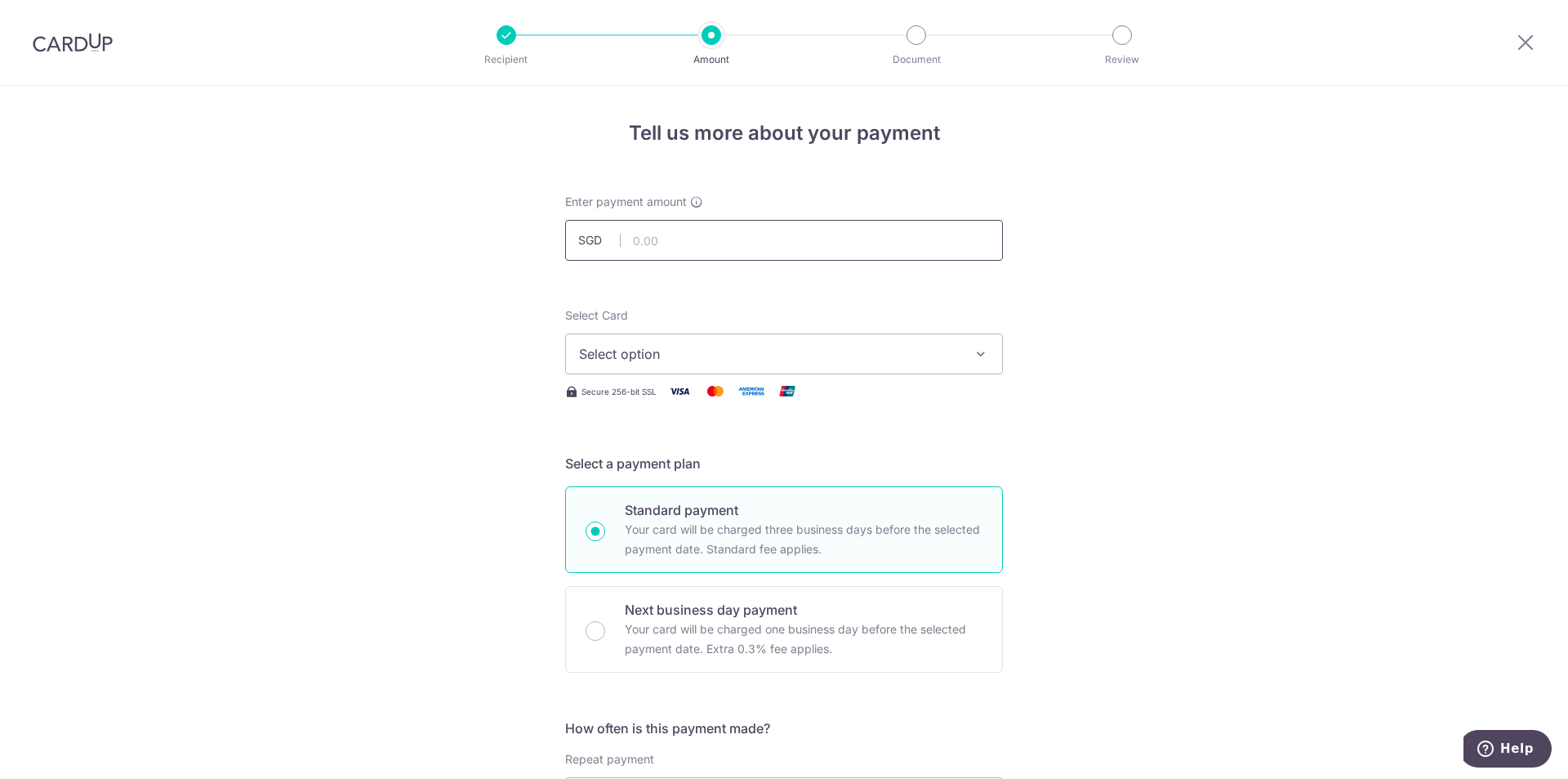
click at [710, 252] on input "text" at bounding box center [784, 241] width 438 height 41
type input "895.78"
click at [704, 359] on span "Select option" at bounding box center [769, 353] width 381 height 19
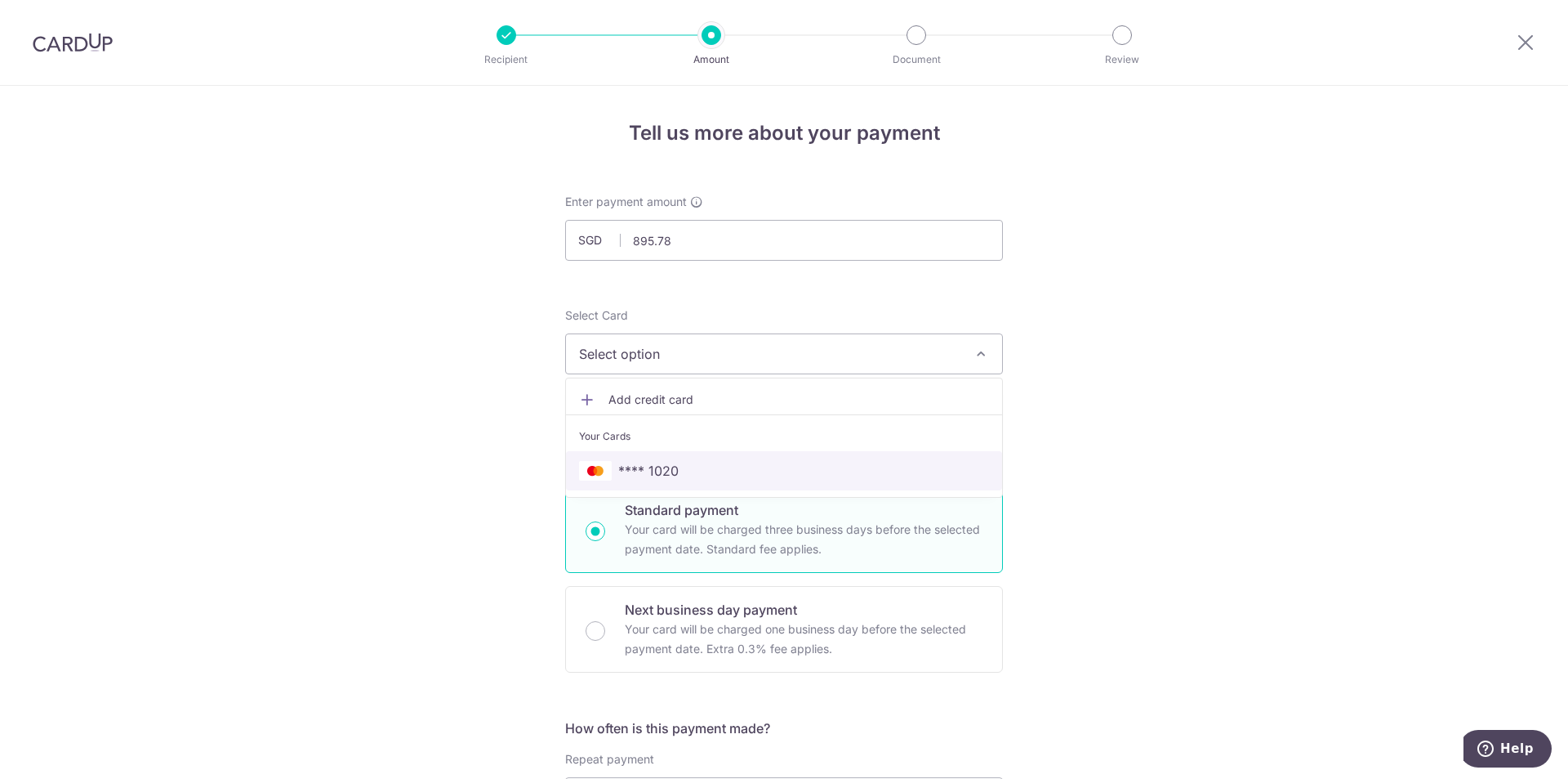
click at [685, 465] on span "**** 1020" at bounding box center [784, 470] width 410 height 19
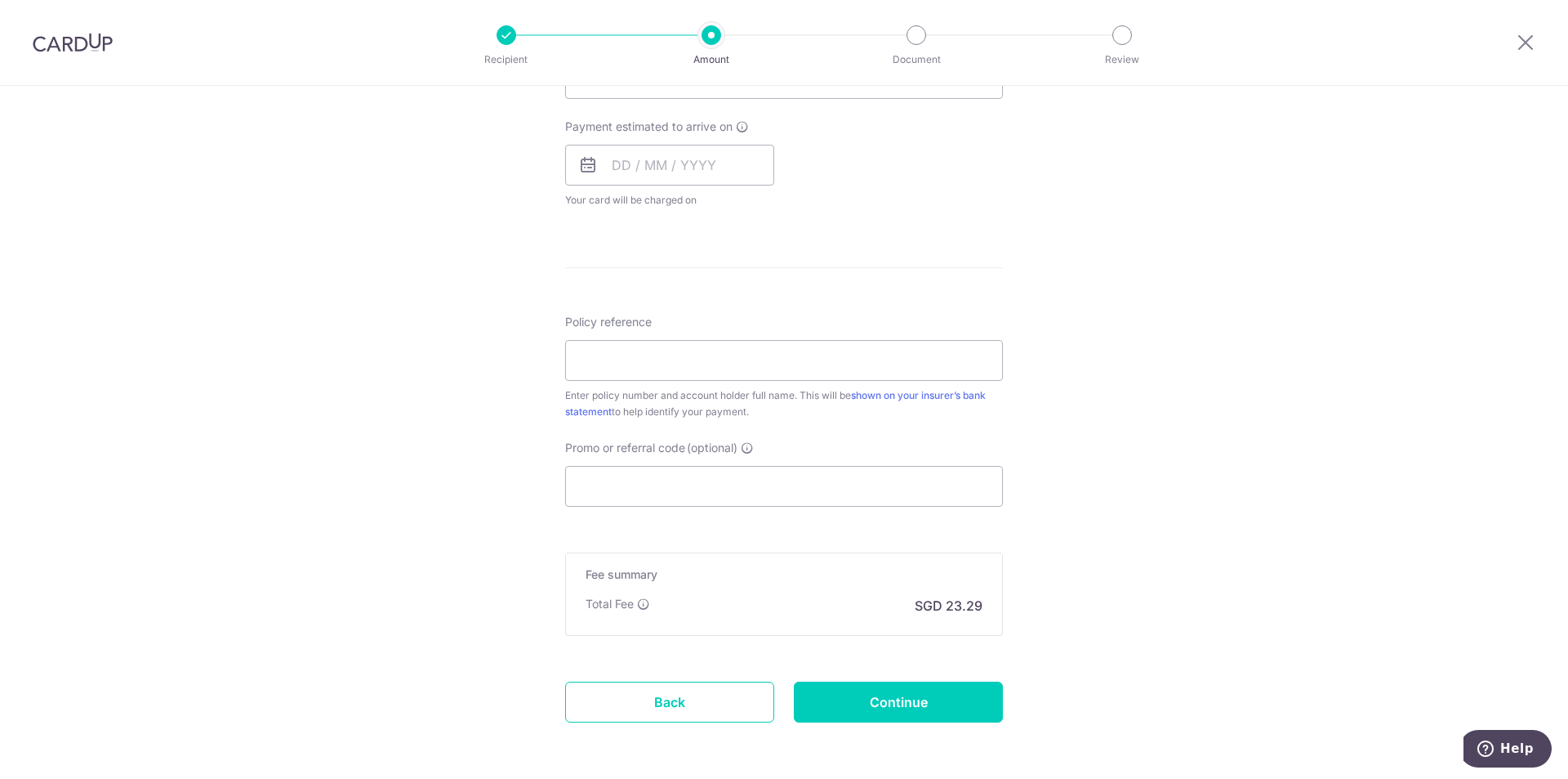
scroll to position [720, 0]
click at [585, 694] on link "Back" at bounding box center [670, 701] width 209 height 41
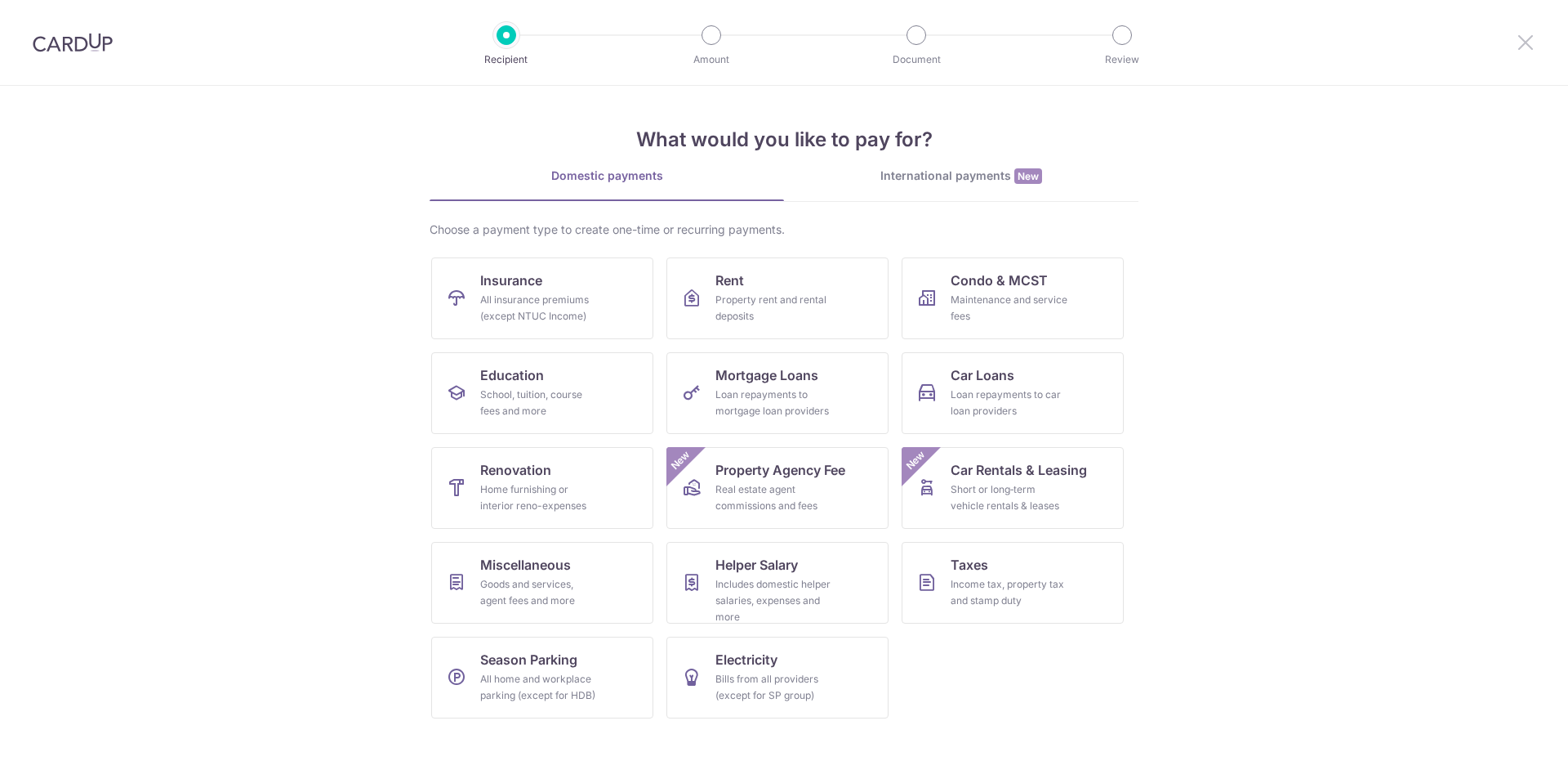
click at [1535, 47] on icon at bounding box center [1526, 42] width 19 height 20
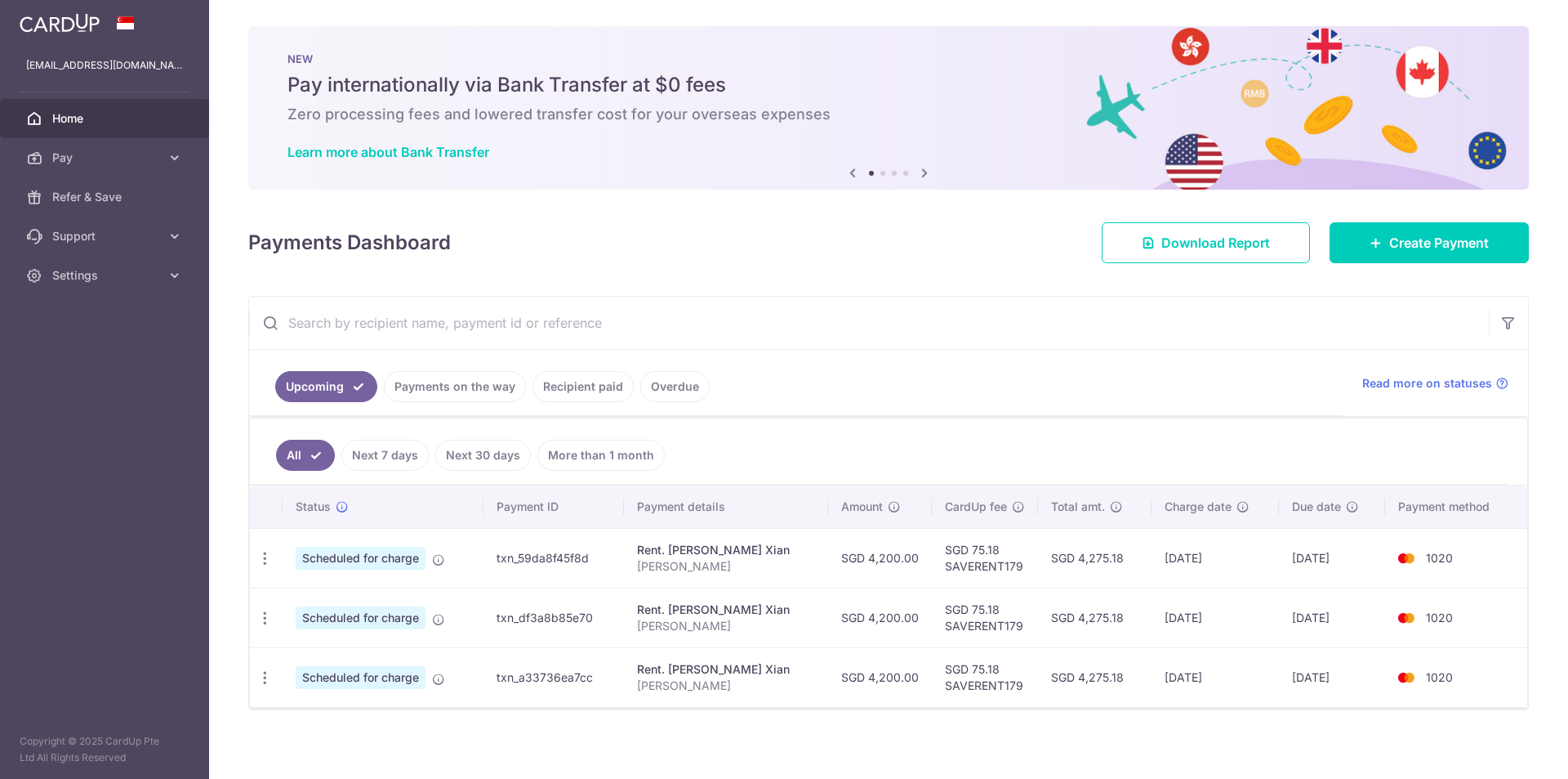
scroll to position [8, 0]
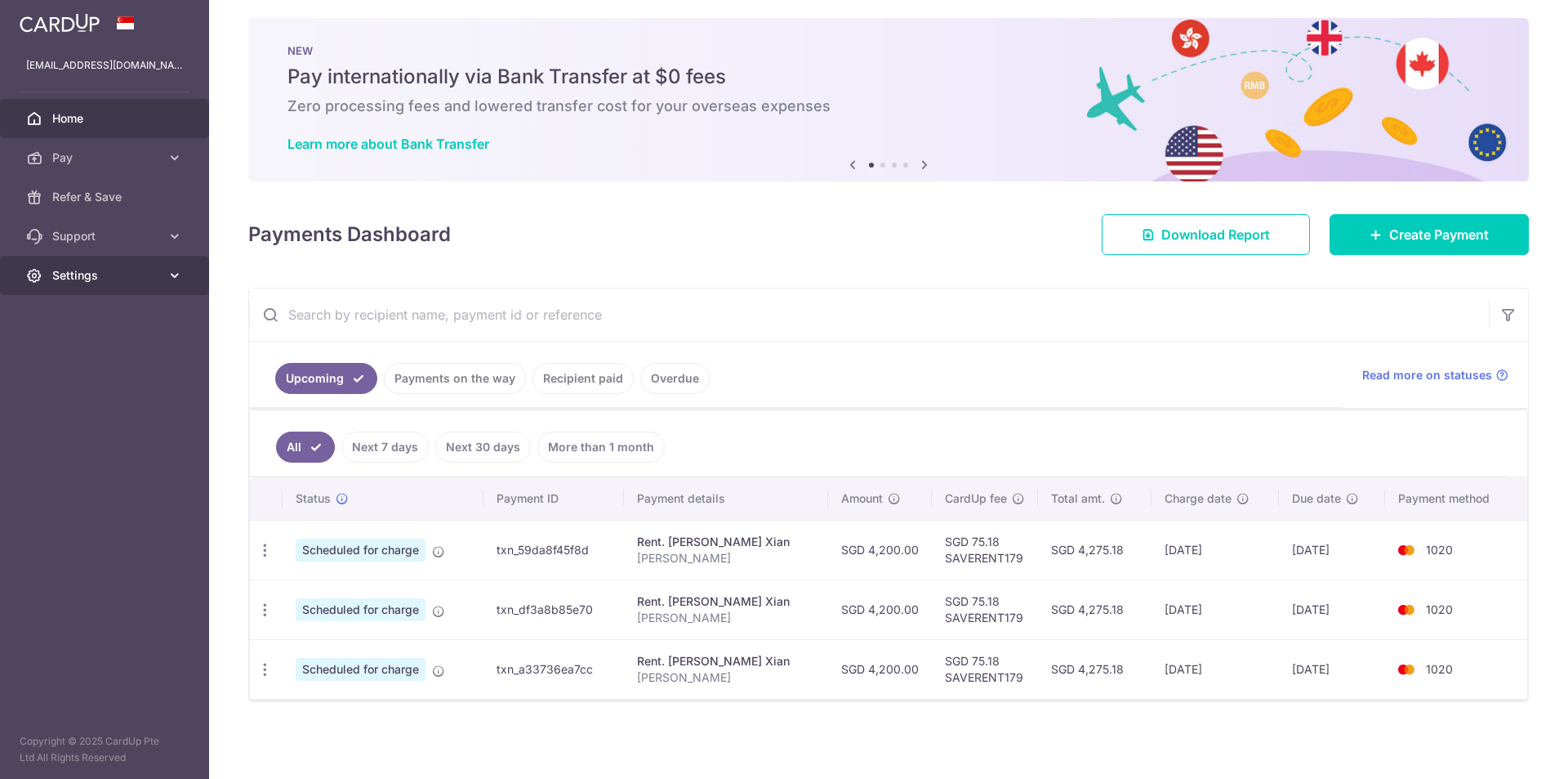
click at [168, 278] on icon at bounding box center [174, 275] width 17 height 17
click at [81, 362] on link "Logout" at bounding box center [104, 353] width 209 height 39
